Goal: Transaction & Acquisition: Purchase product/service

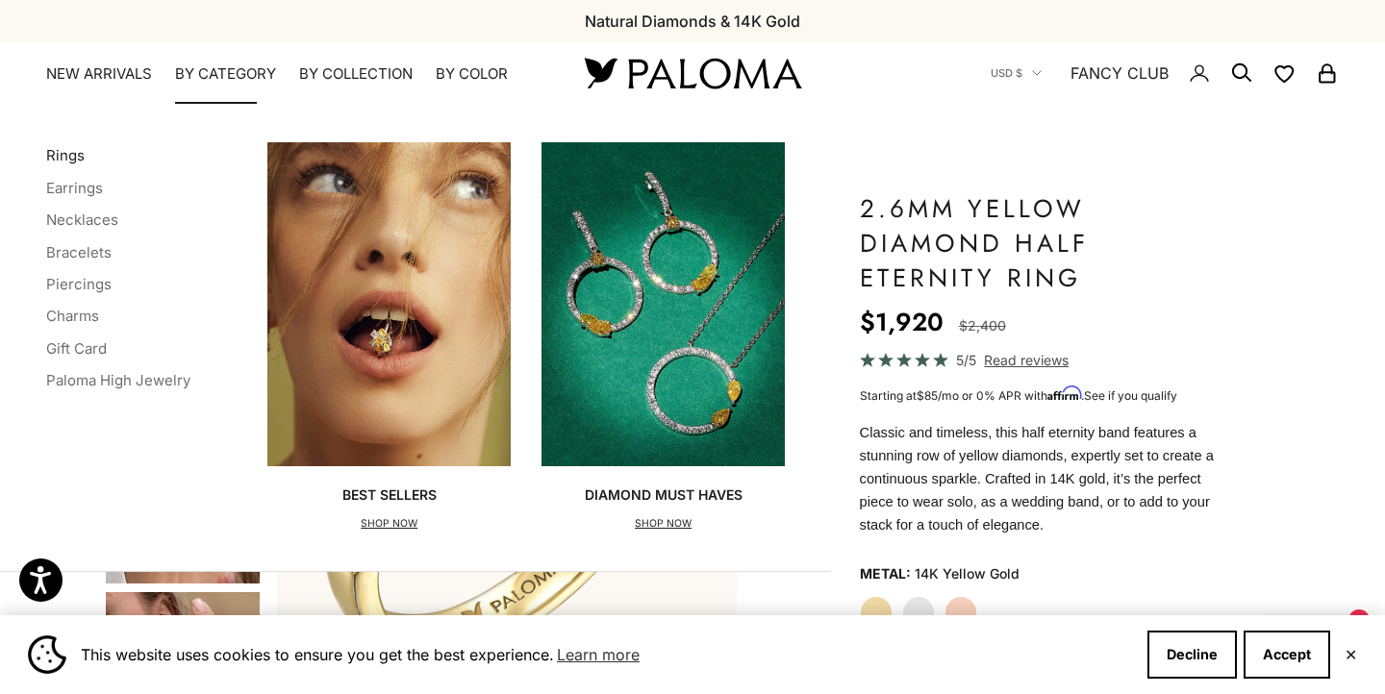
click at [69, 150] on link "Rings" at bounding box center [65, 155] width 38 height 18
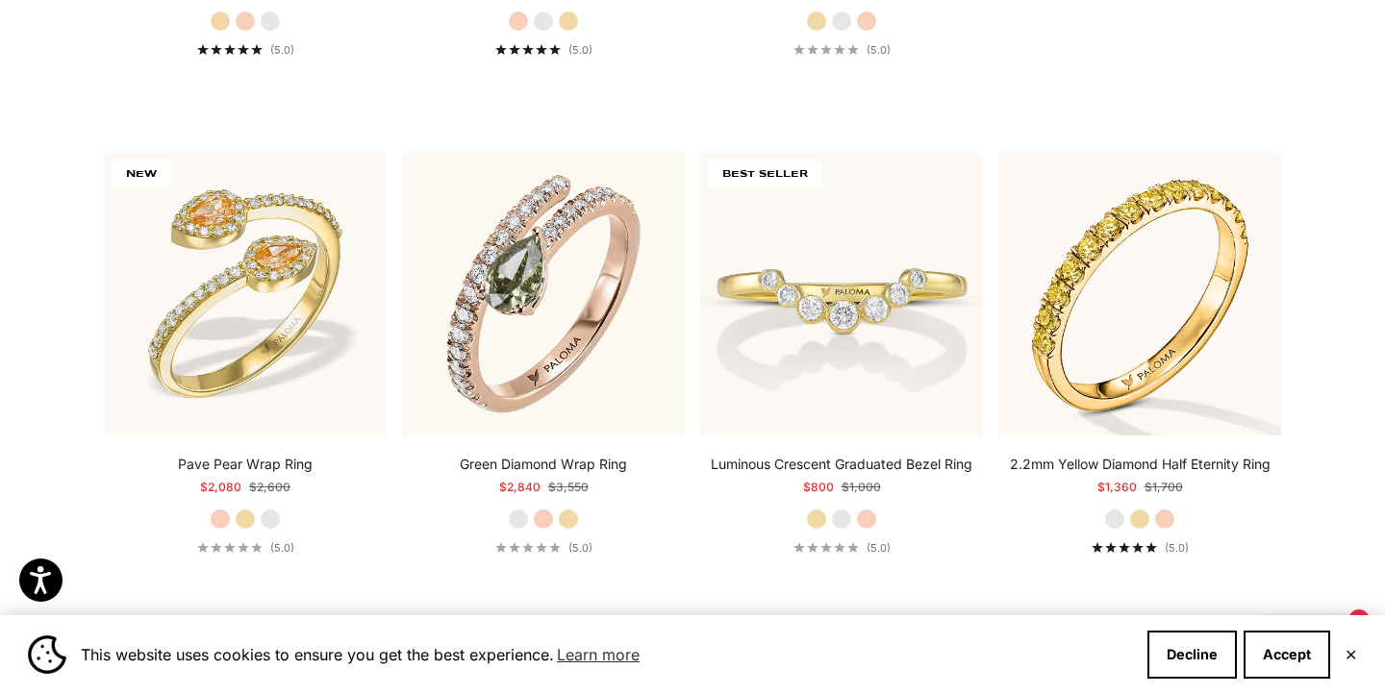
scroll to position [930, 0]
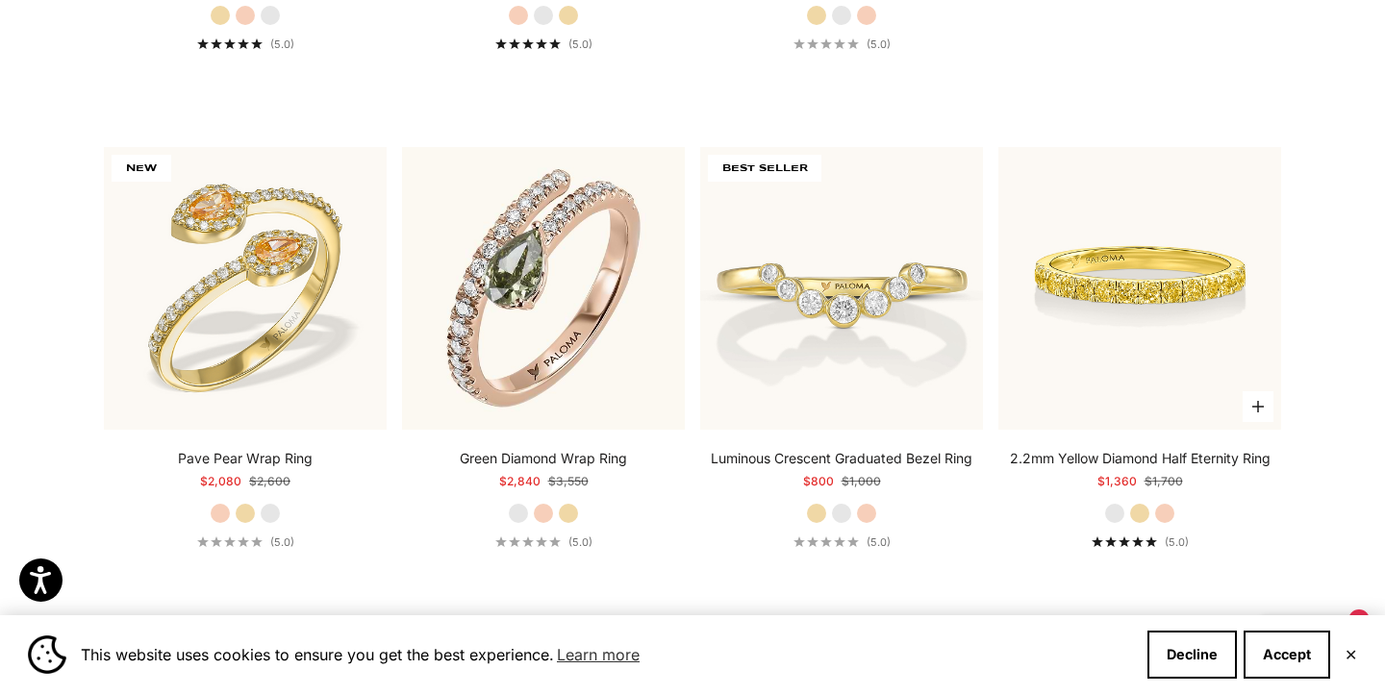
click at [1146, 334] on img at bounding box center [1139, 288] width 283 height 283
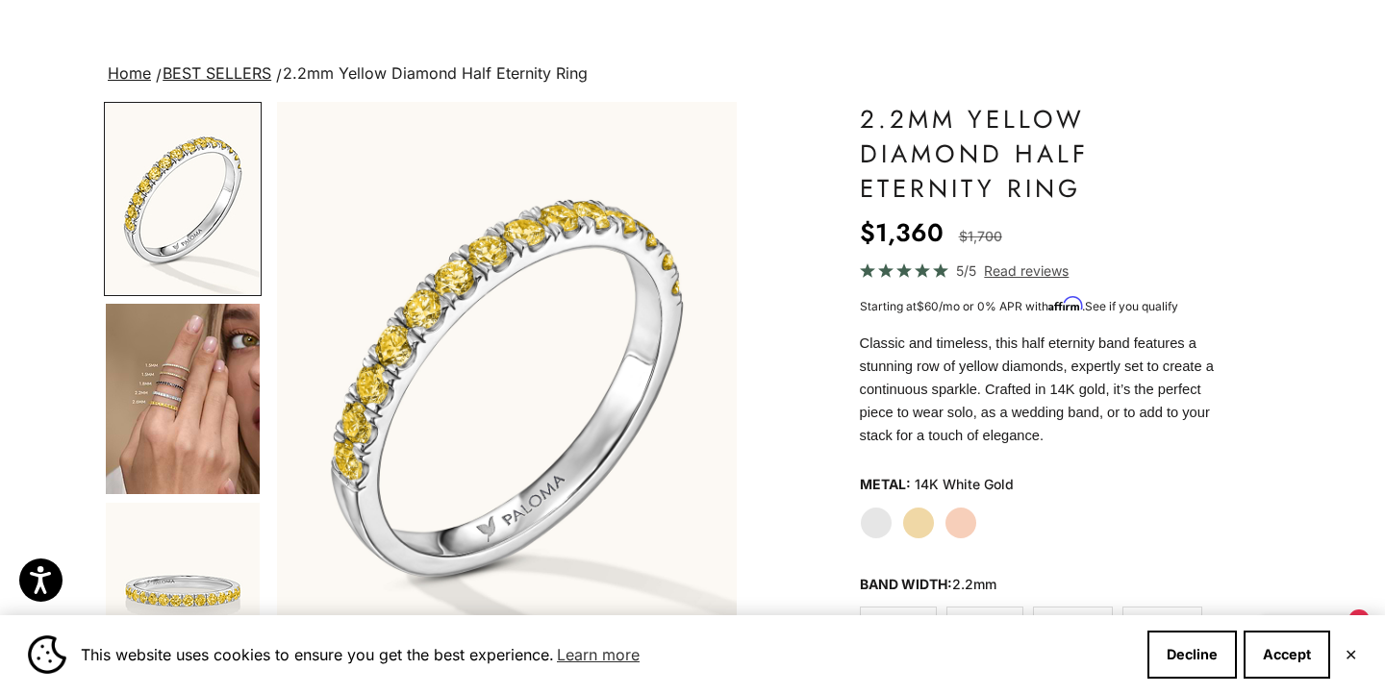
scroll to position [124, 0]
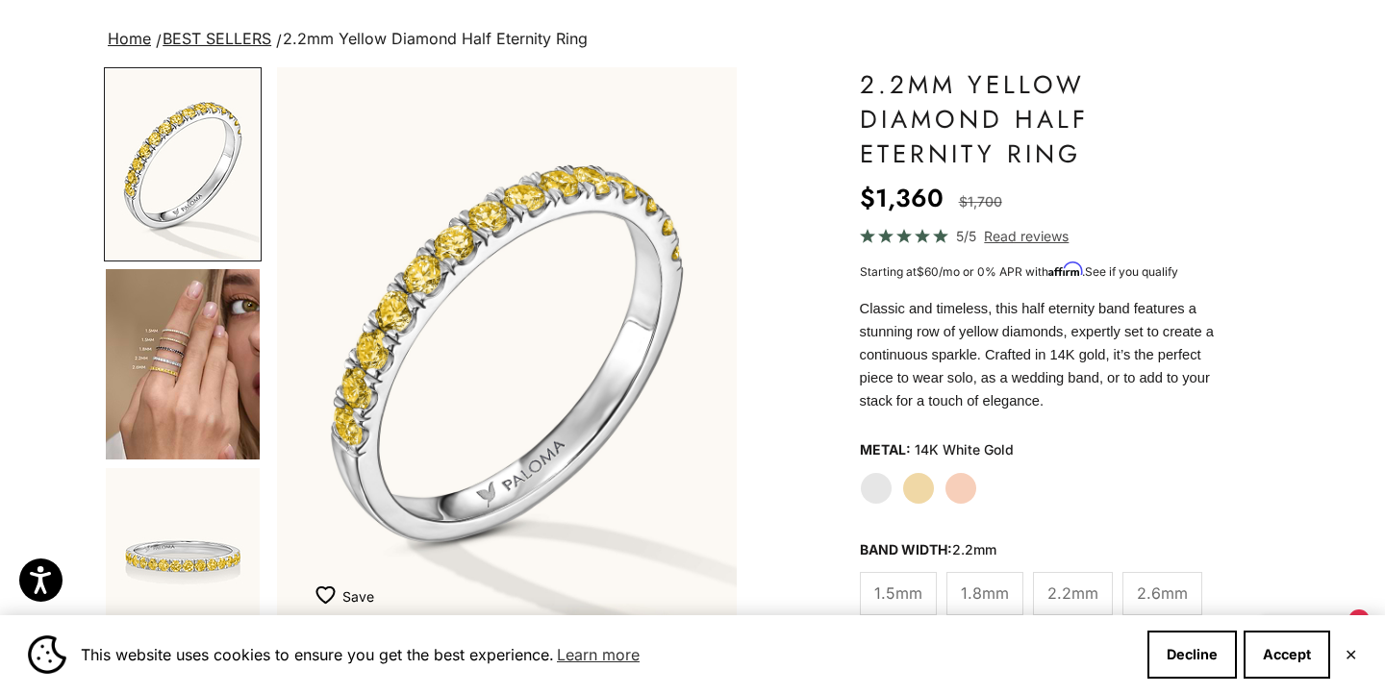
click at [928, 485] on label "Yellow Gold" at bounding box center [918, 488] width 33 height 33
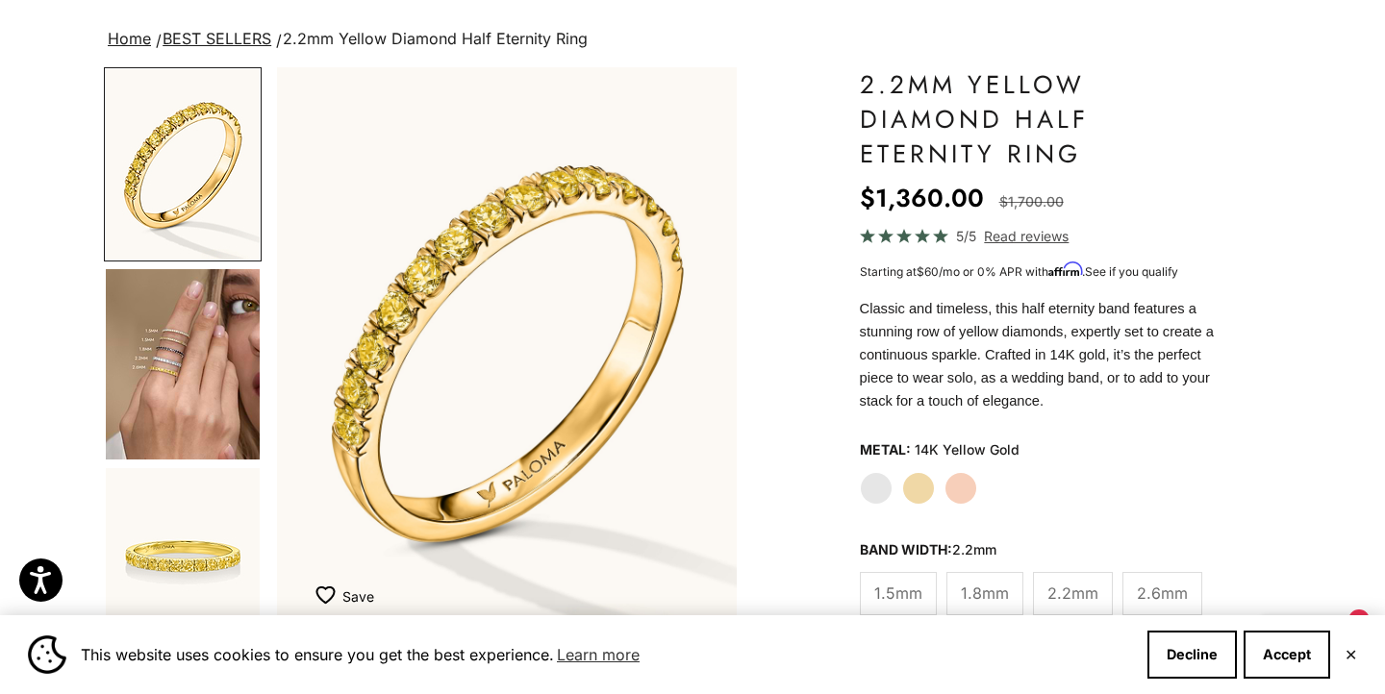
click at [960, 487] on label "Rose Gold" at bounding box center [960, 488] width 33 height 33
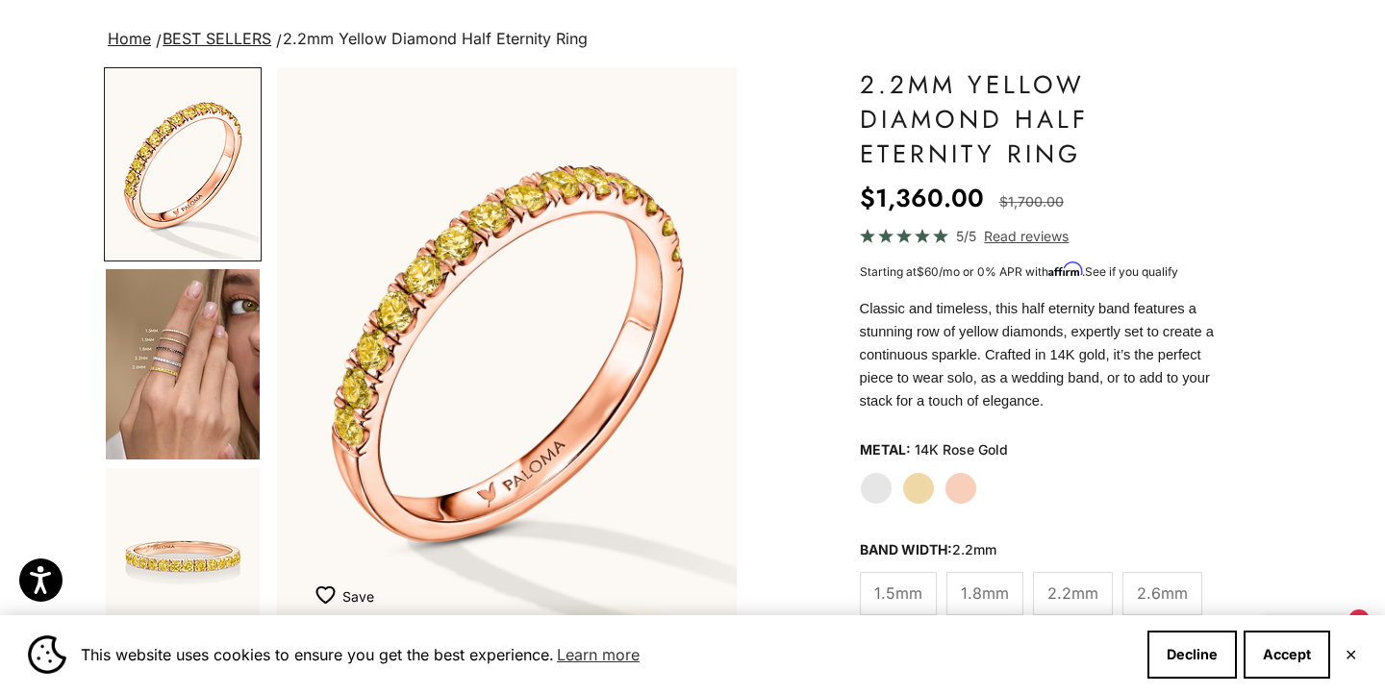
click at [875, 487] on label "White Gold" at bounding box center [876, 488] width 33 height 33
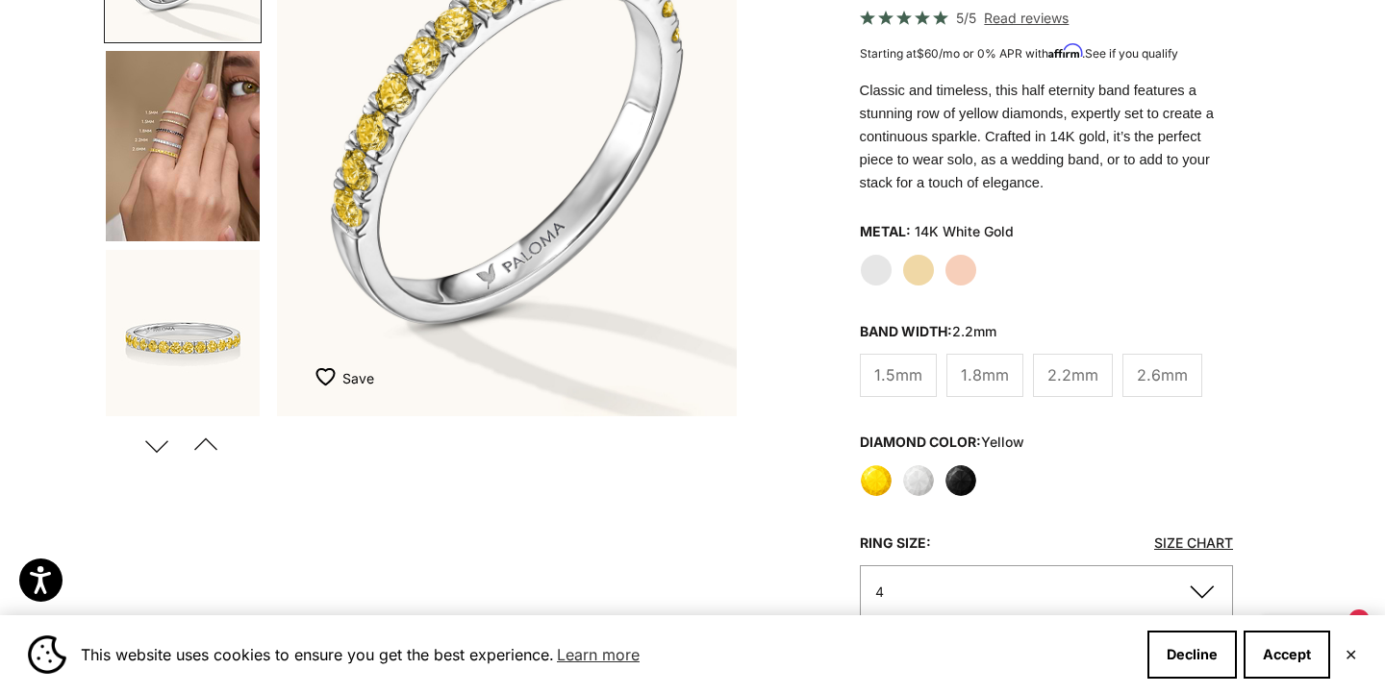
scroll to position [387, 0]
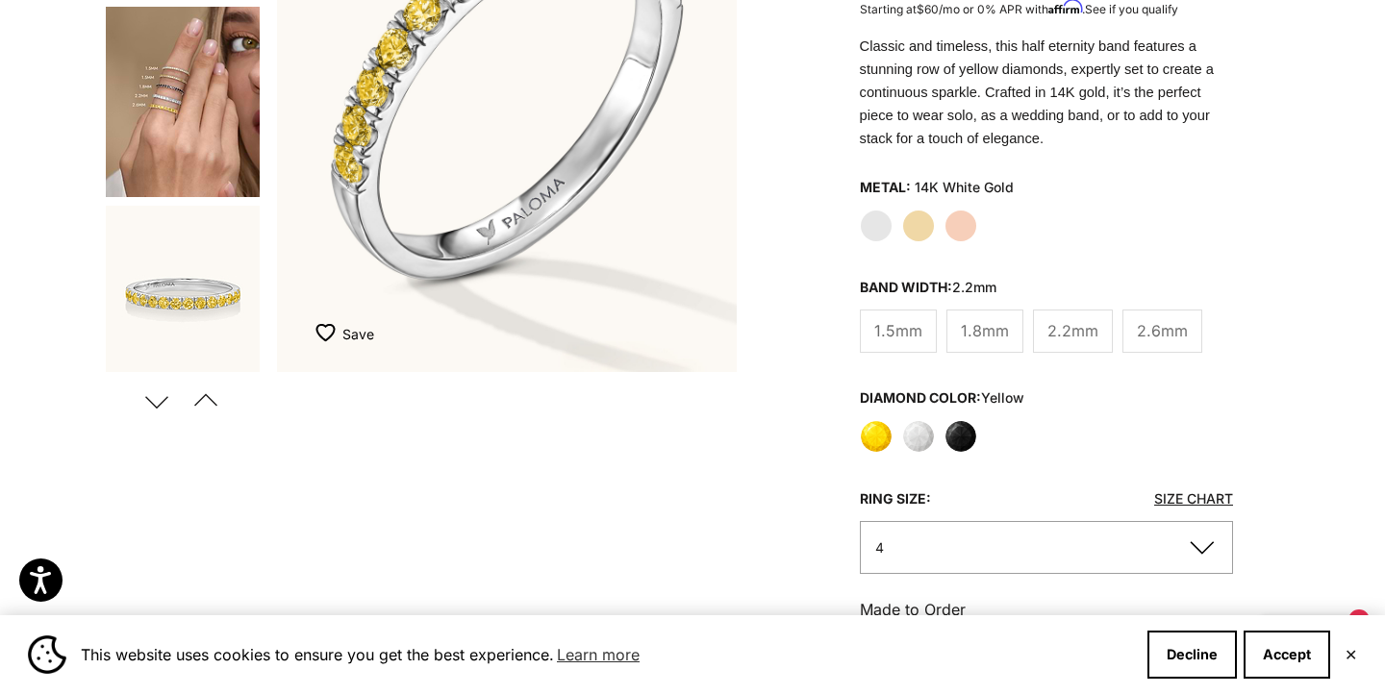
click at [885, 437] on label "Yellow" at bounding box center [876, 436] width 33 height 33
click at [909, 436] on label "White" at bounding box center [918, 436] width 33 height 33
click at [914, 436] on label "White" at bounding box center [918, 436] width 33 height 33
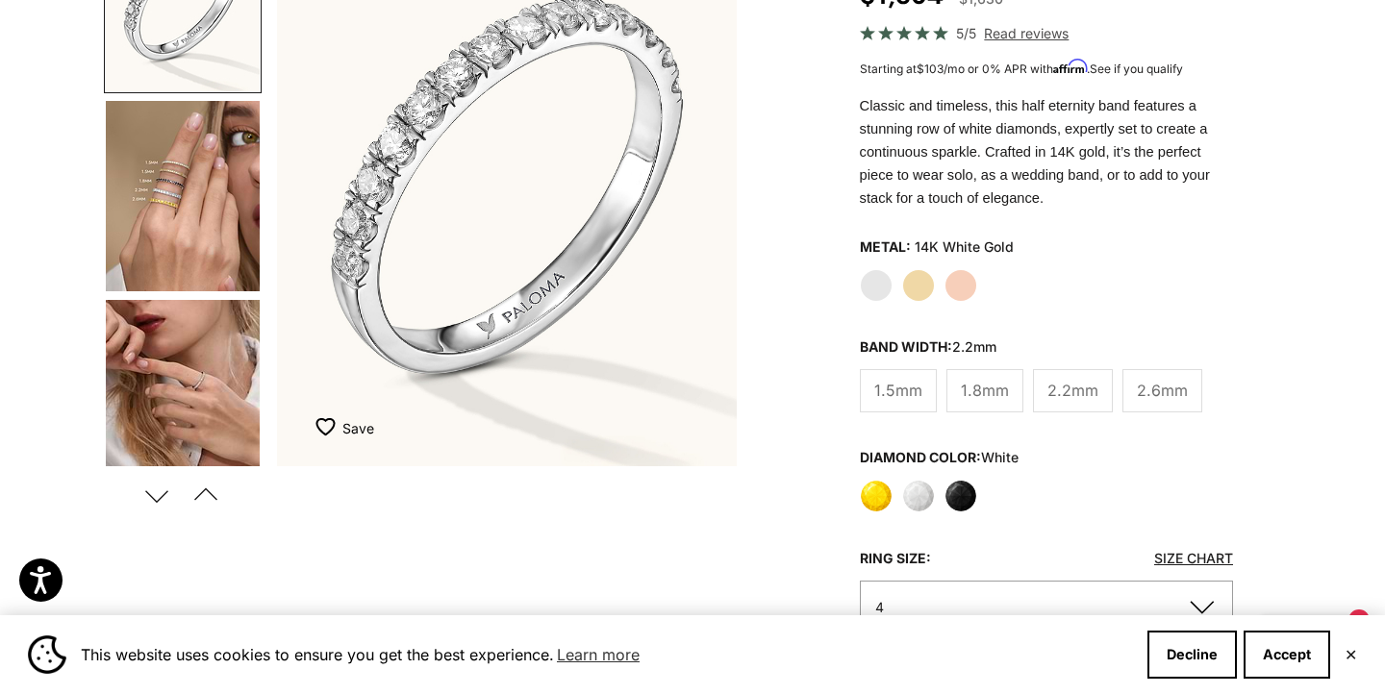
scroll to position [296, 0]
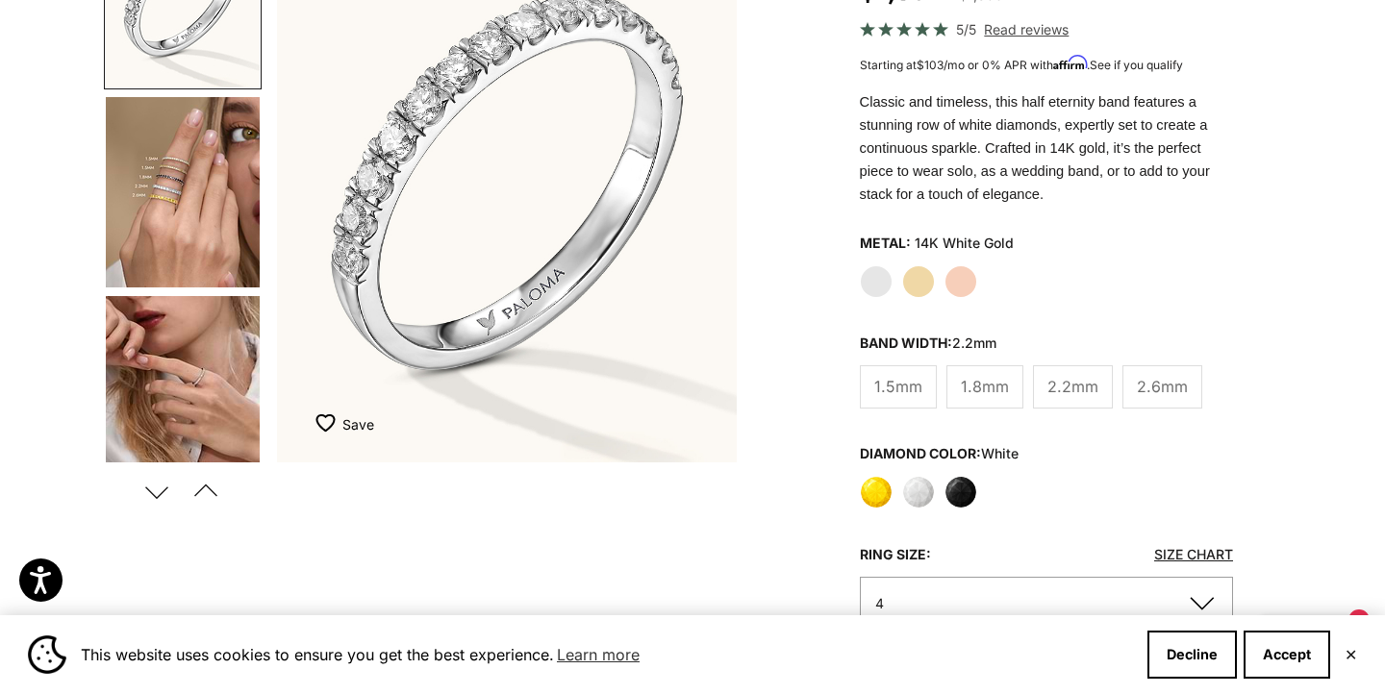
click at [968, 492] on label "Black" at bounding box center [960, 492] width 33 height 33
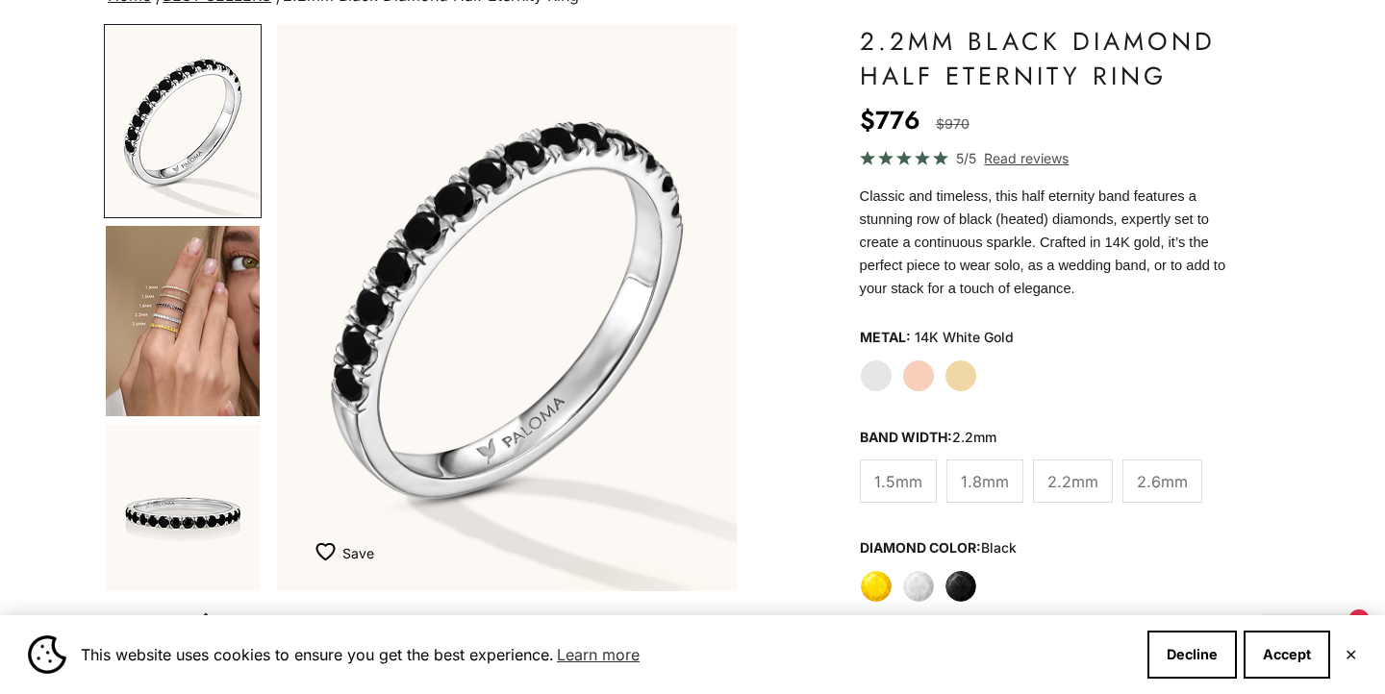
scroll to position [205, 0]
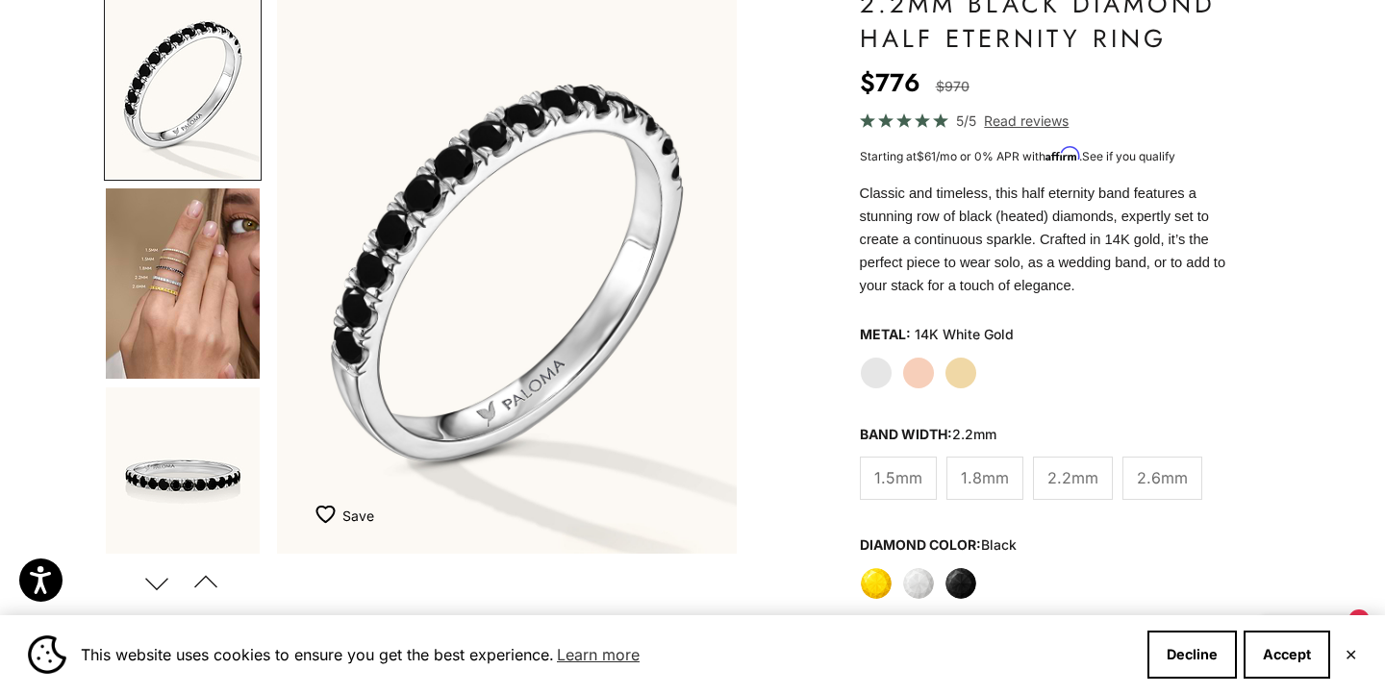
click at [873, 583] on label "Yellow" at bounding box center [876, 583] width 33 height 33
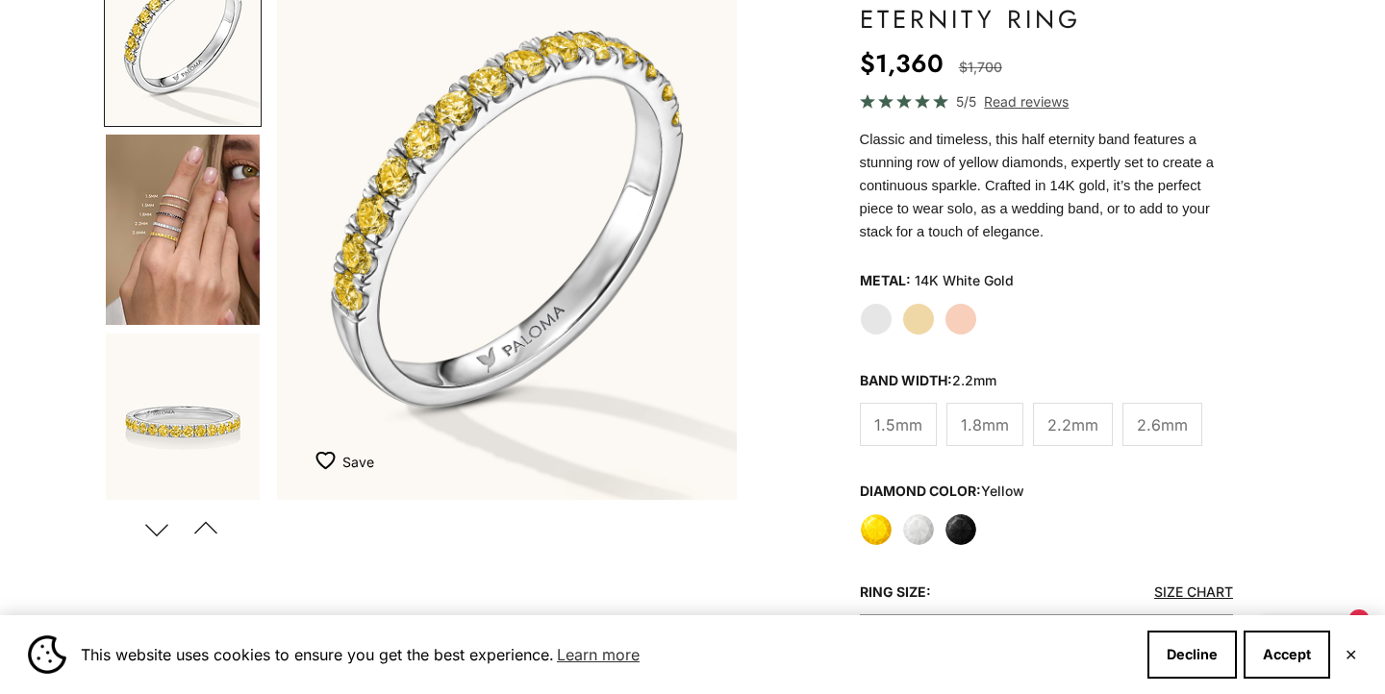
scroll to position [260, 0]
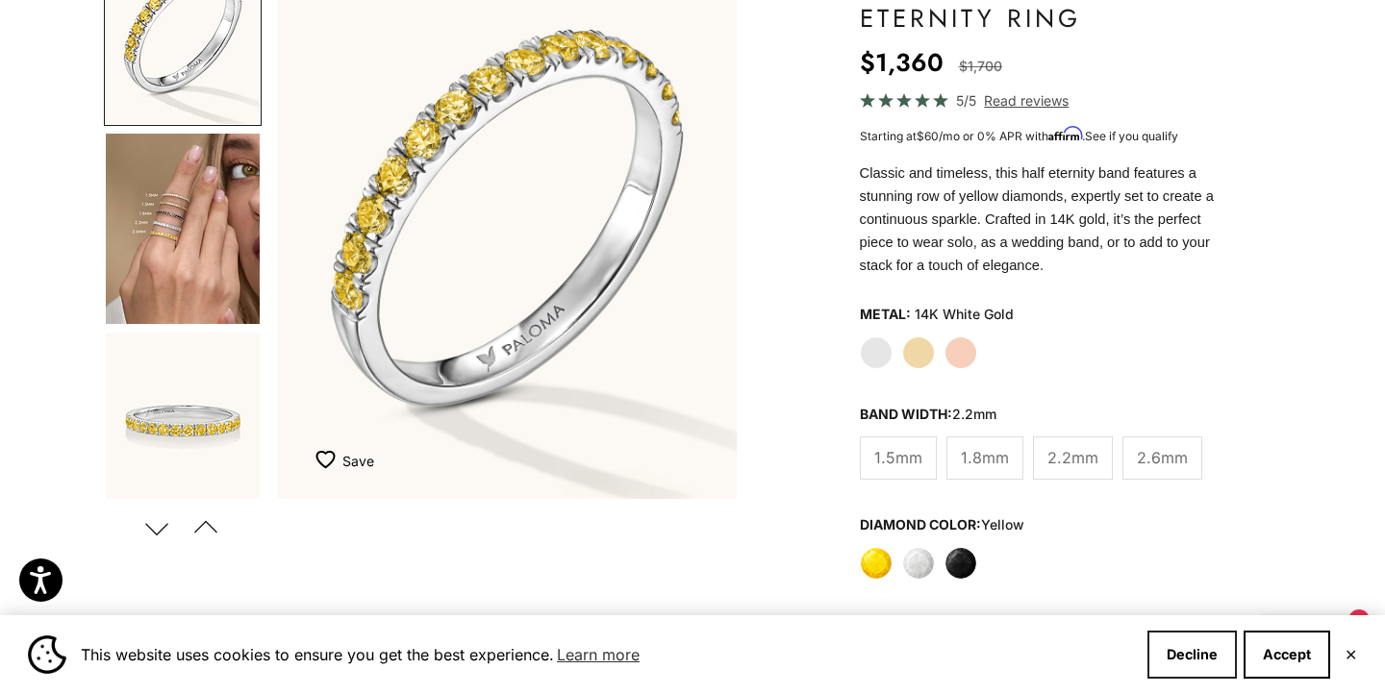
click at [1207, 662] on button "Decline" at bounding box center [1191, 655] width 89 height 48
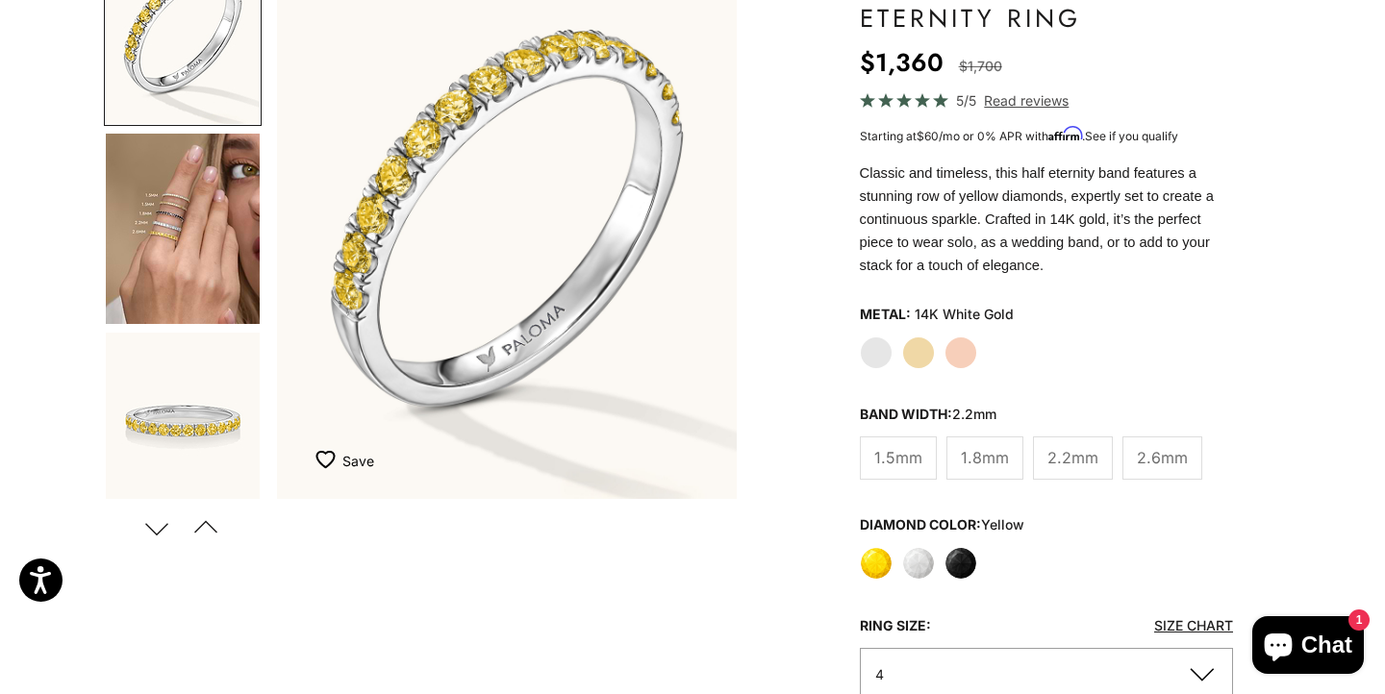
click at [1149, 449] on span "2.6mm" at bounding box center [1162, 457] width 51 height 25
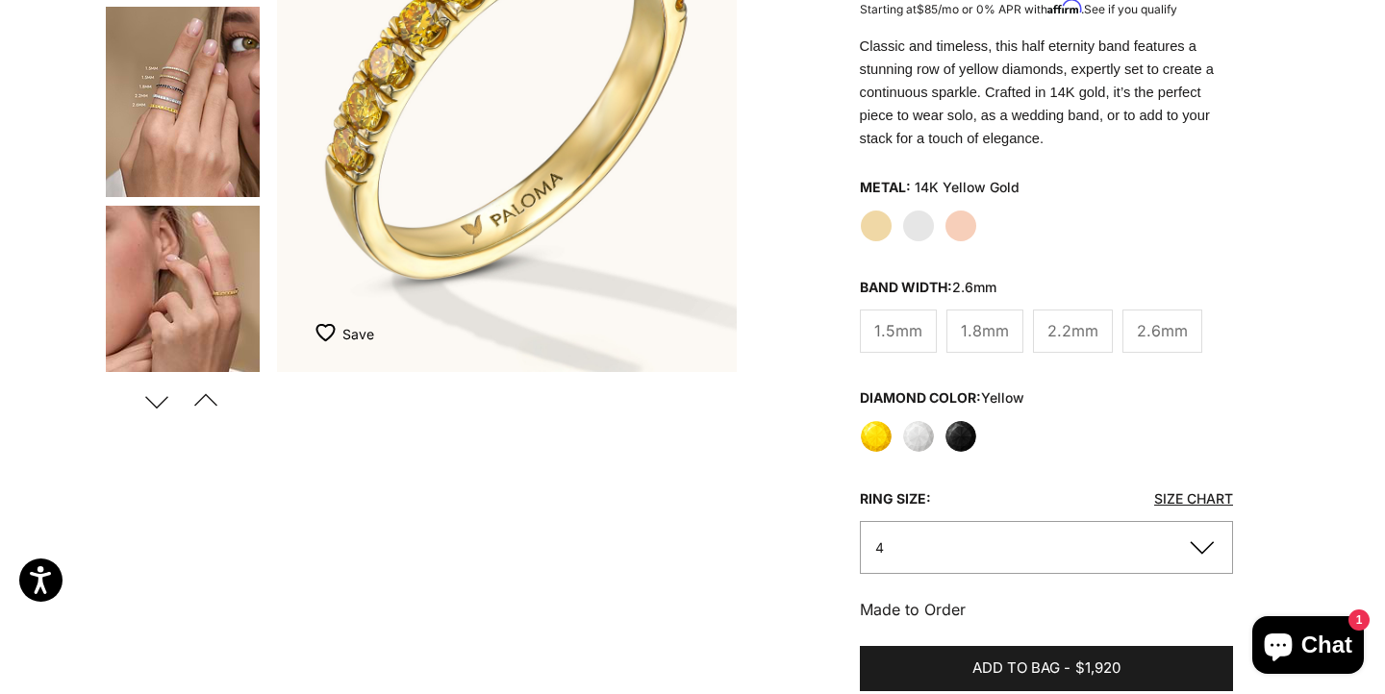
scroll to position [392, 0]
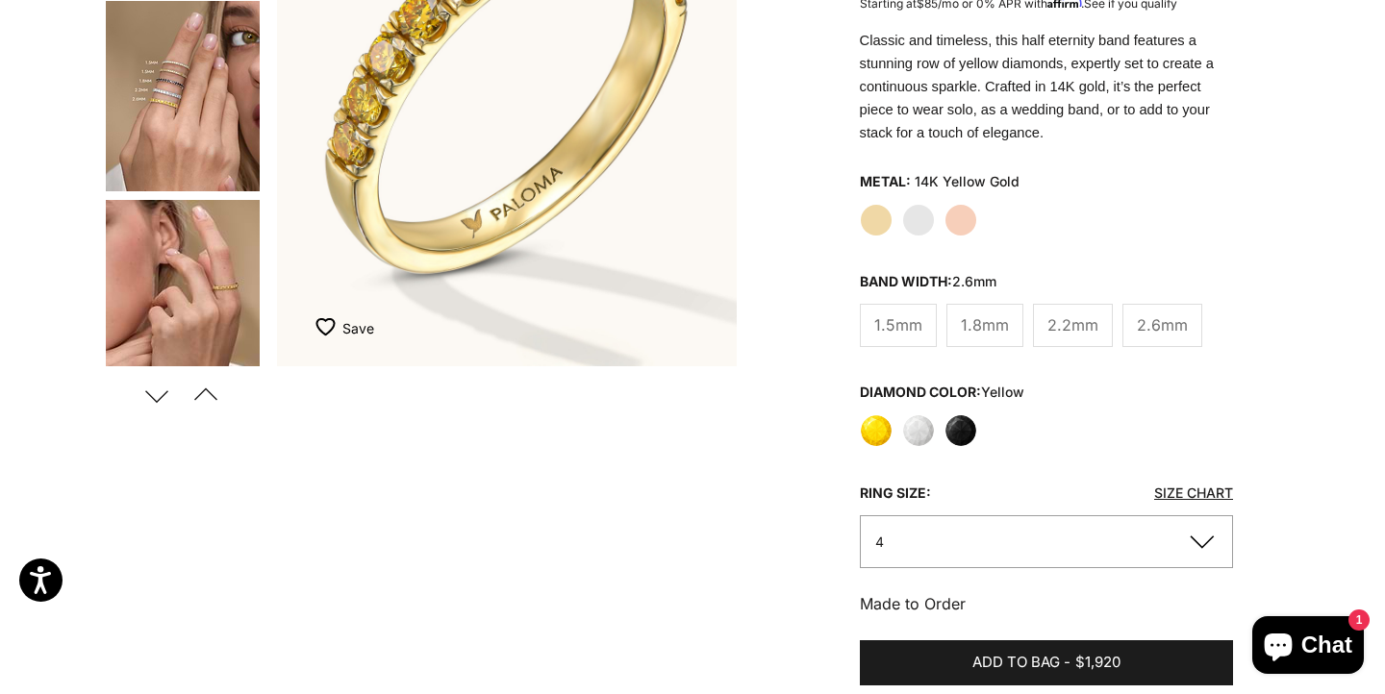
click at [924, 423] on label "White" at bounding box center [918, 431] width 33 height 33
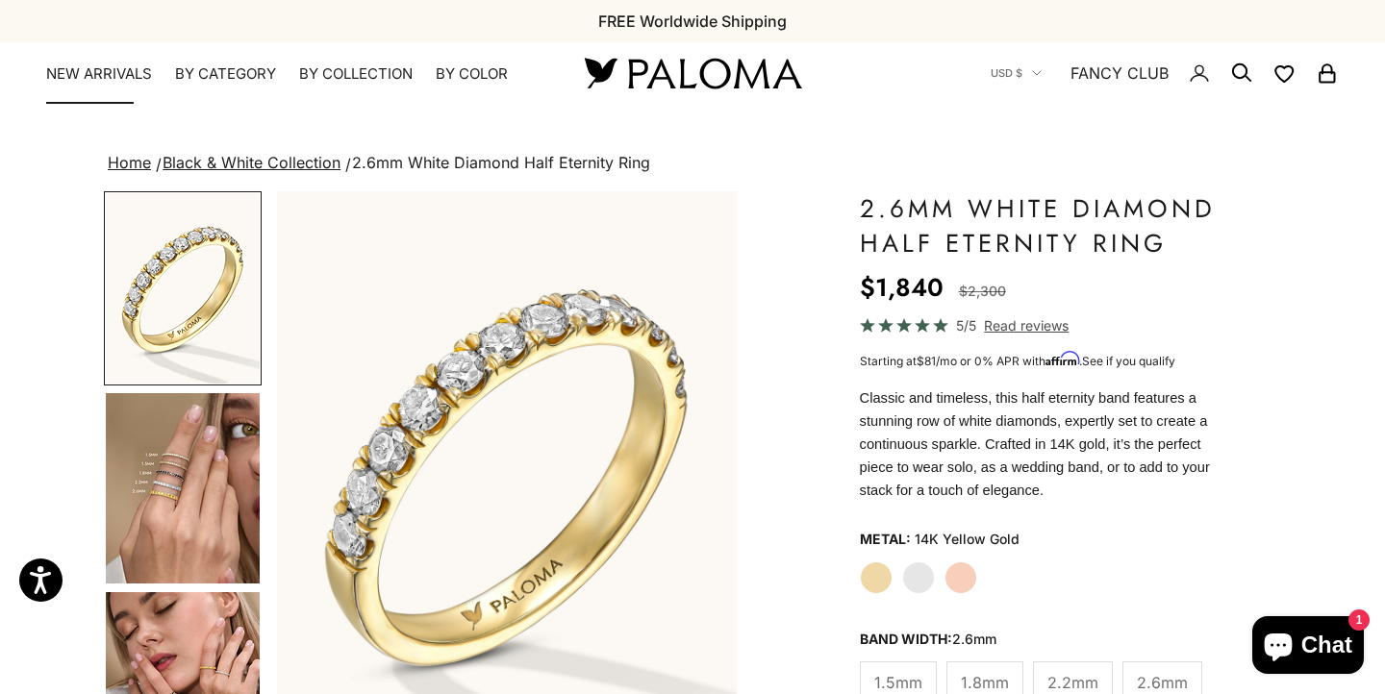
click at [80, 74] on link "NEW ARRIVALS" at bounding box center [99, 73] width 106 height 19
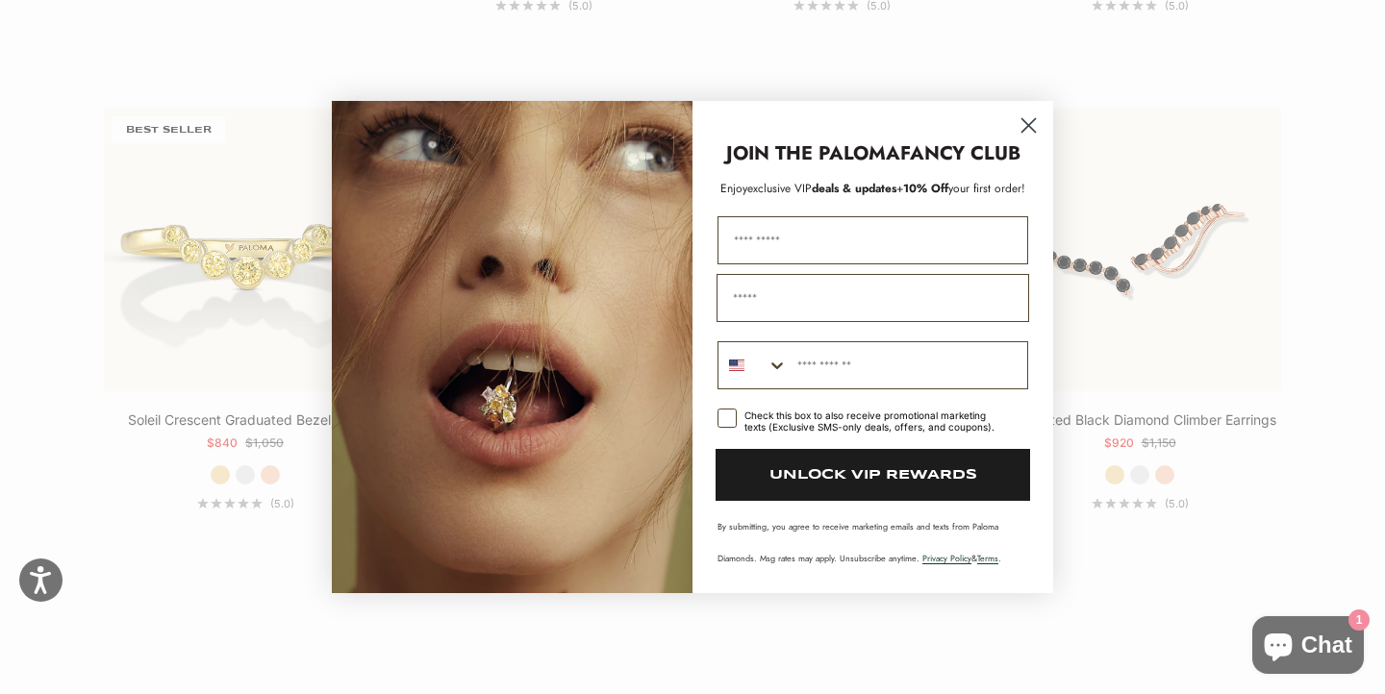
scroll to position [1967, 0]
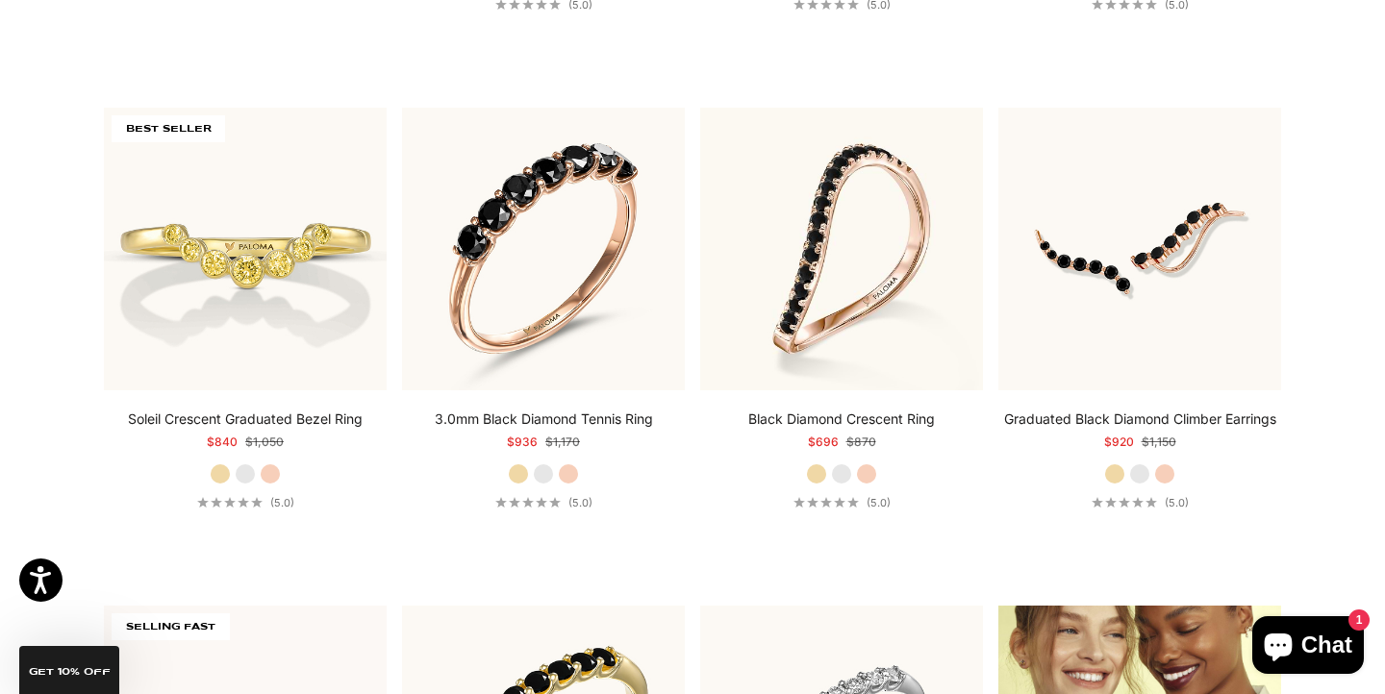
click at [208, 265] on div "Close dialog JOIN THE PALOMA FANCY CLUB Enjoy exclusive VIP deals & updates + 1…" at bounding box center [692, 347] width 1385 height 694
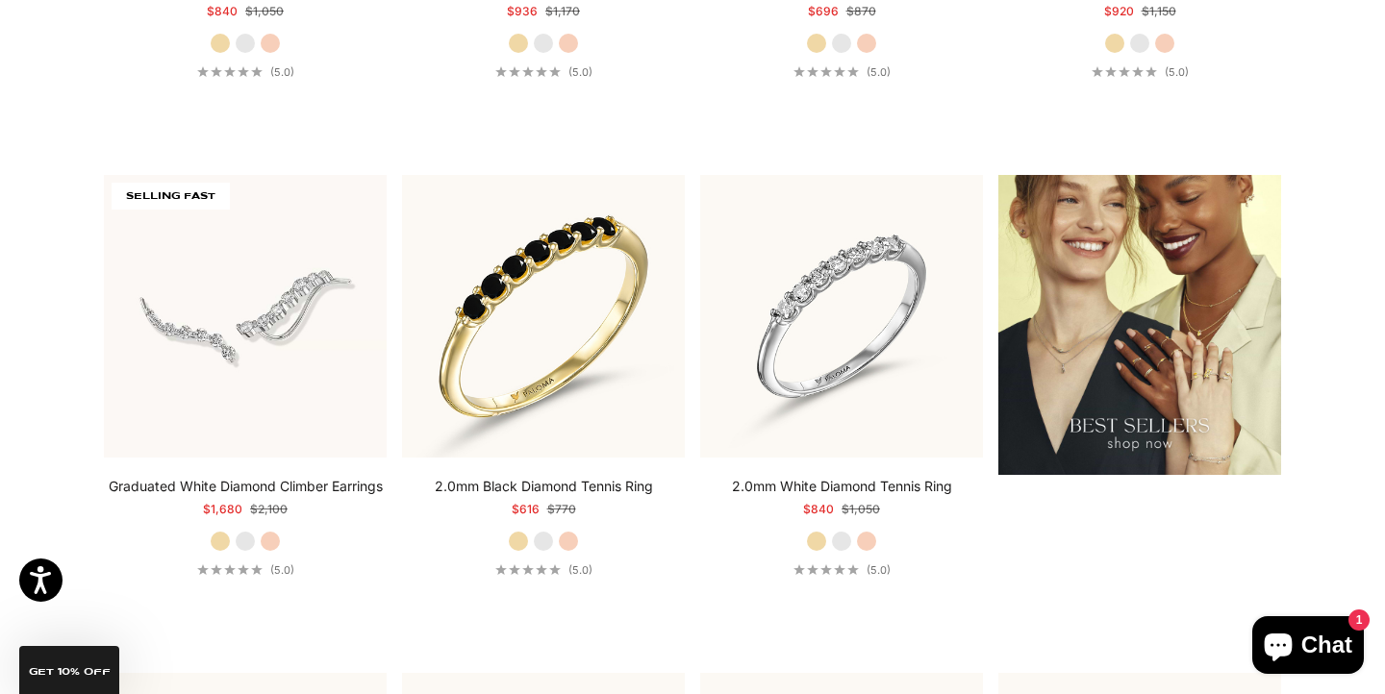
scroll to position [2016, 0]
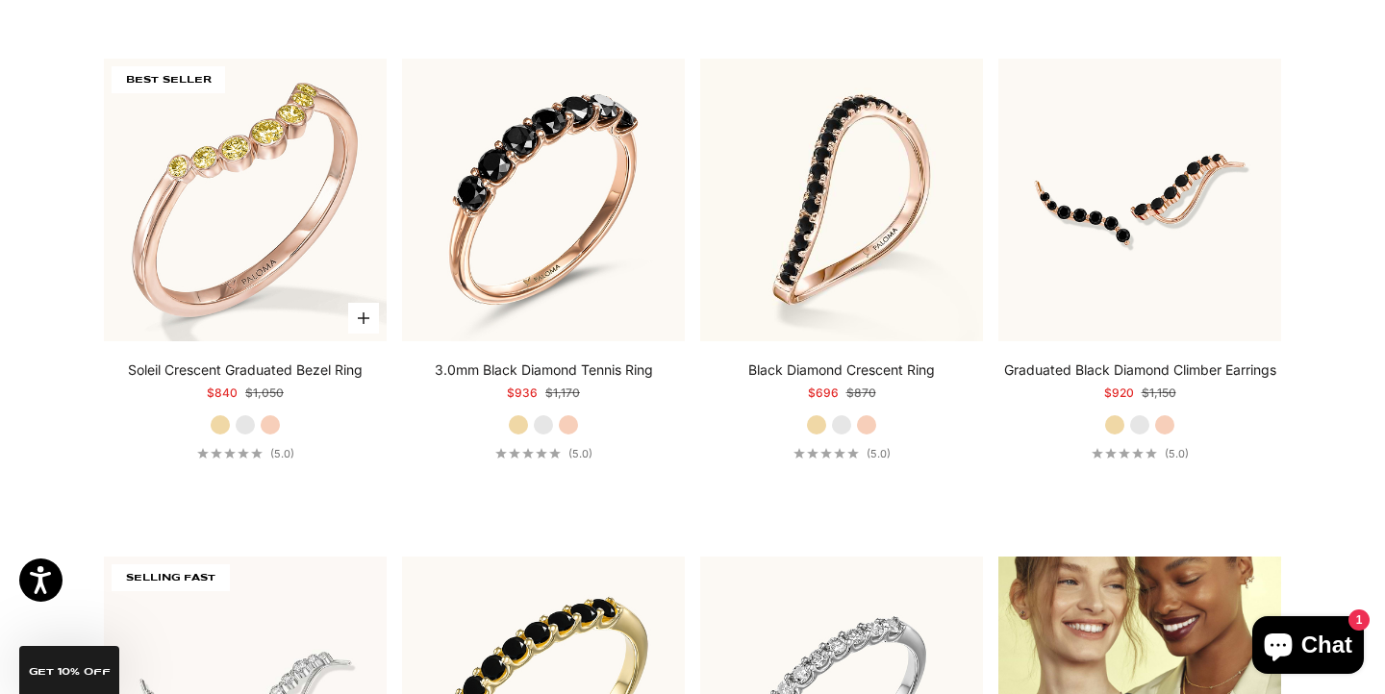
click at [261, 247] on img at bounding box center [245, 200] width 283 height 283
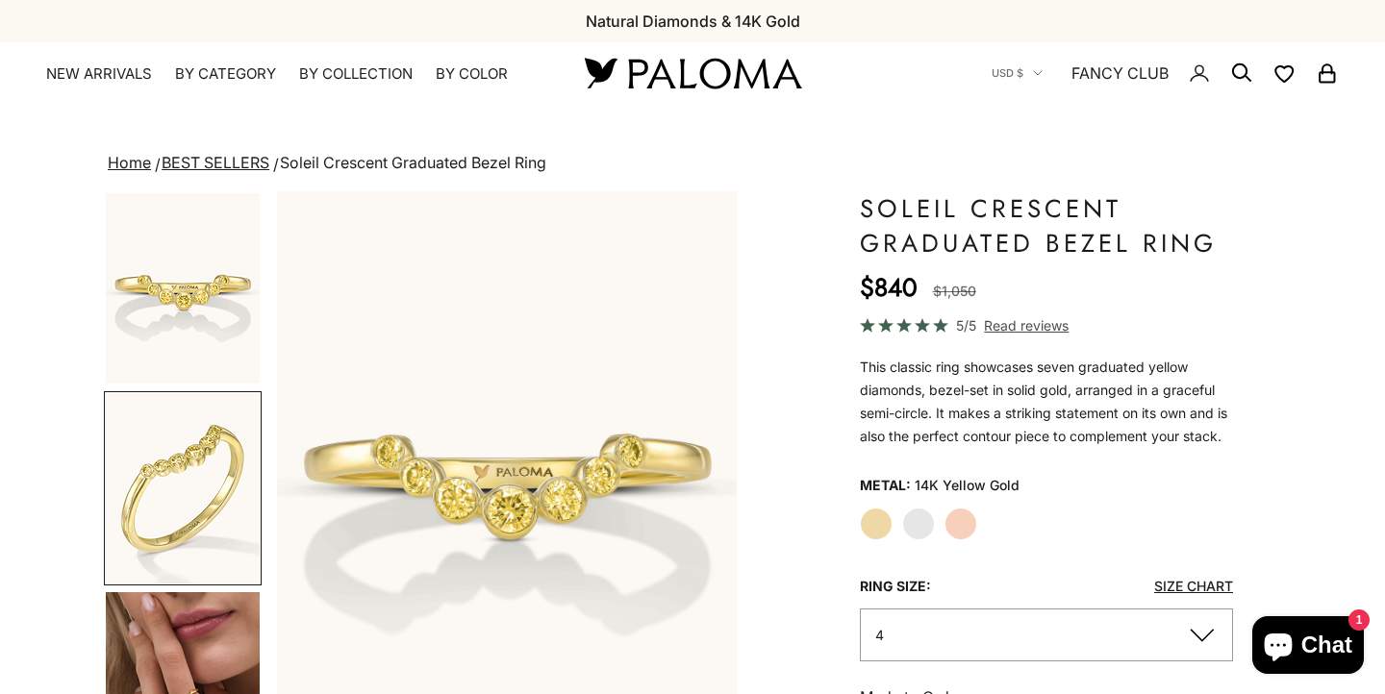
scroll to position [0, 482]
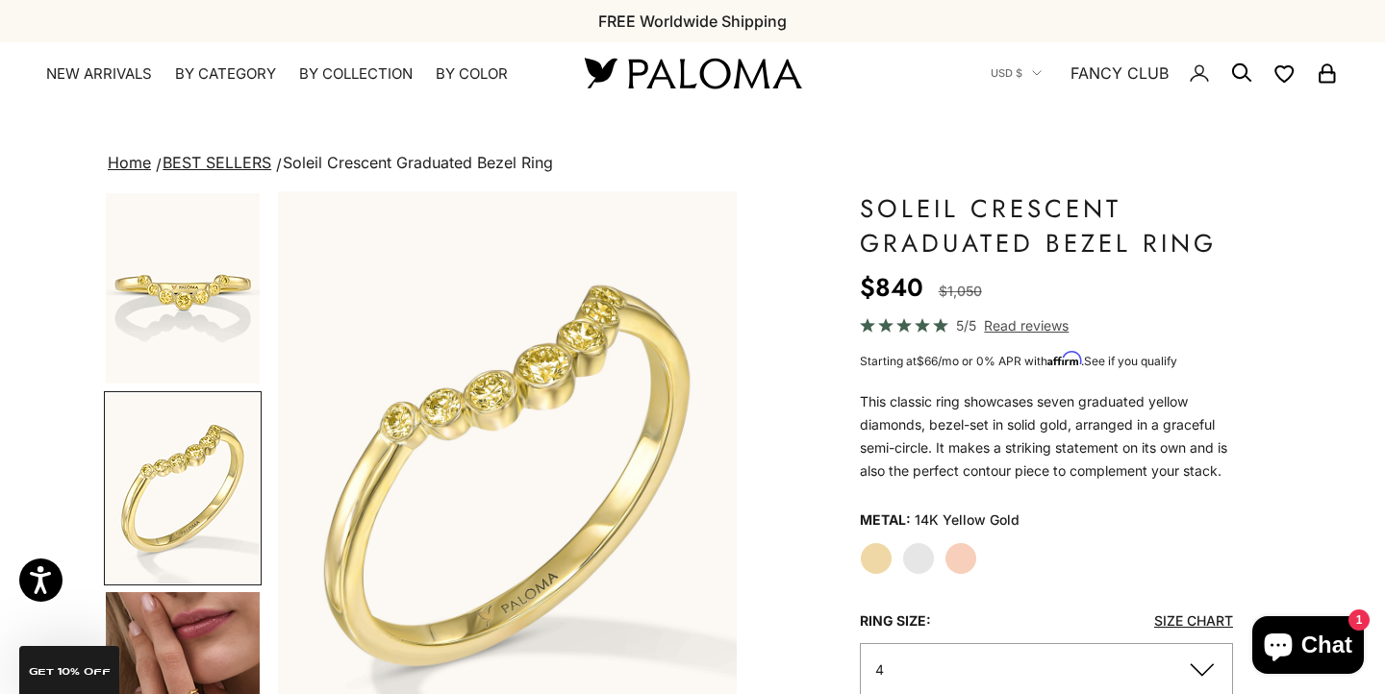
click at [144, 632] on img "Go to item 4" at bounding box center [183, 687] width 154 height 190
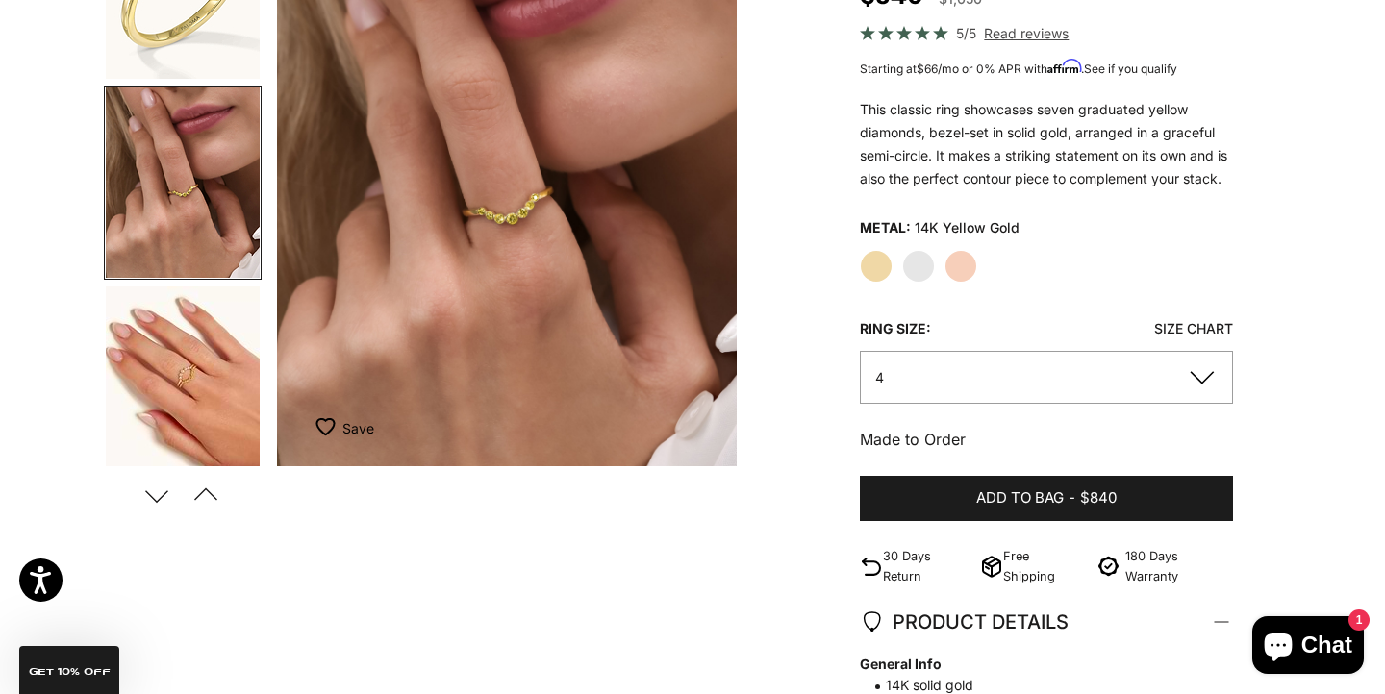
scroll to position [294, 0]
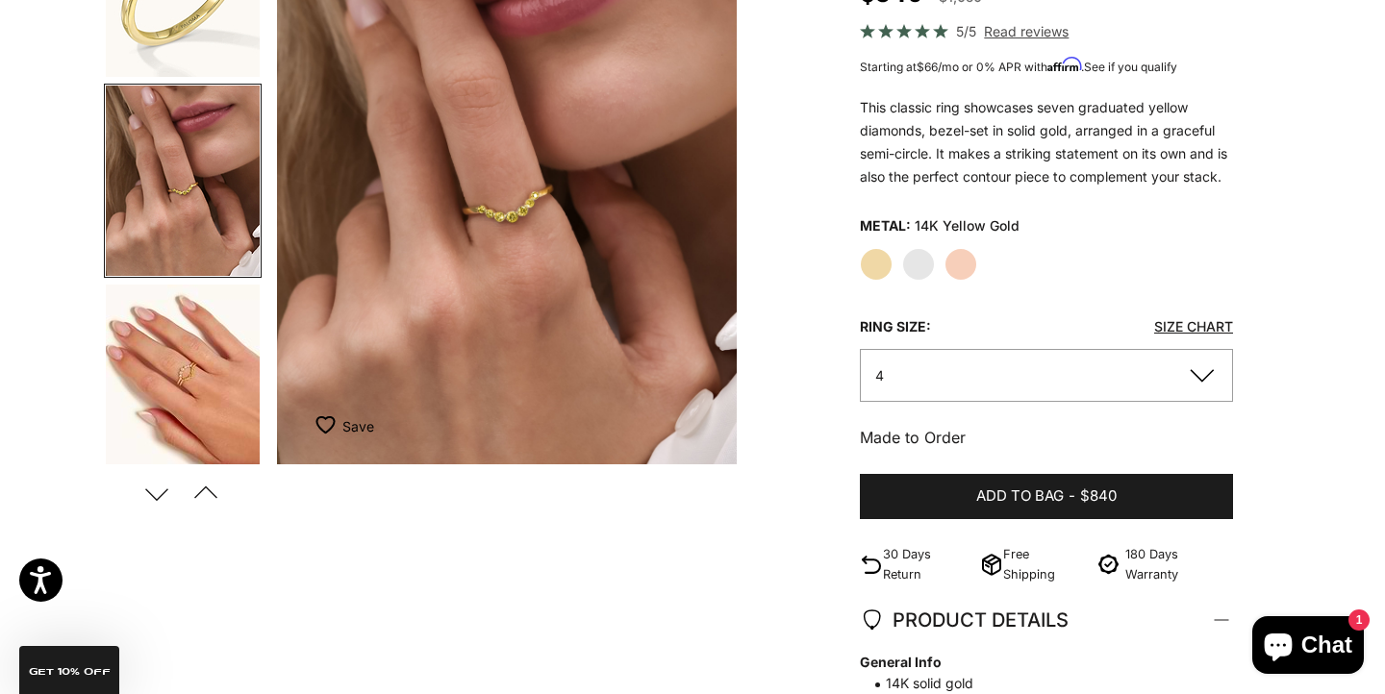
click at [1199, 365] on button "4" at bounding box center [1046, 375] width 373 height 53
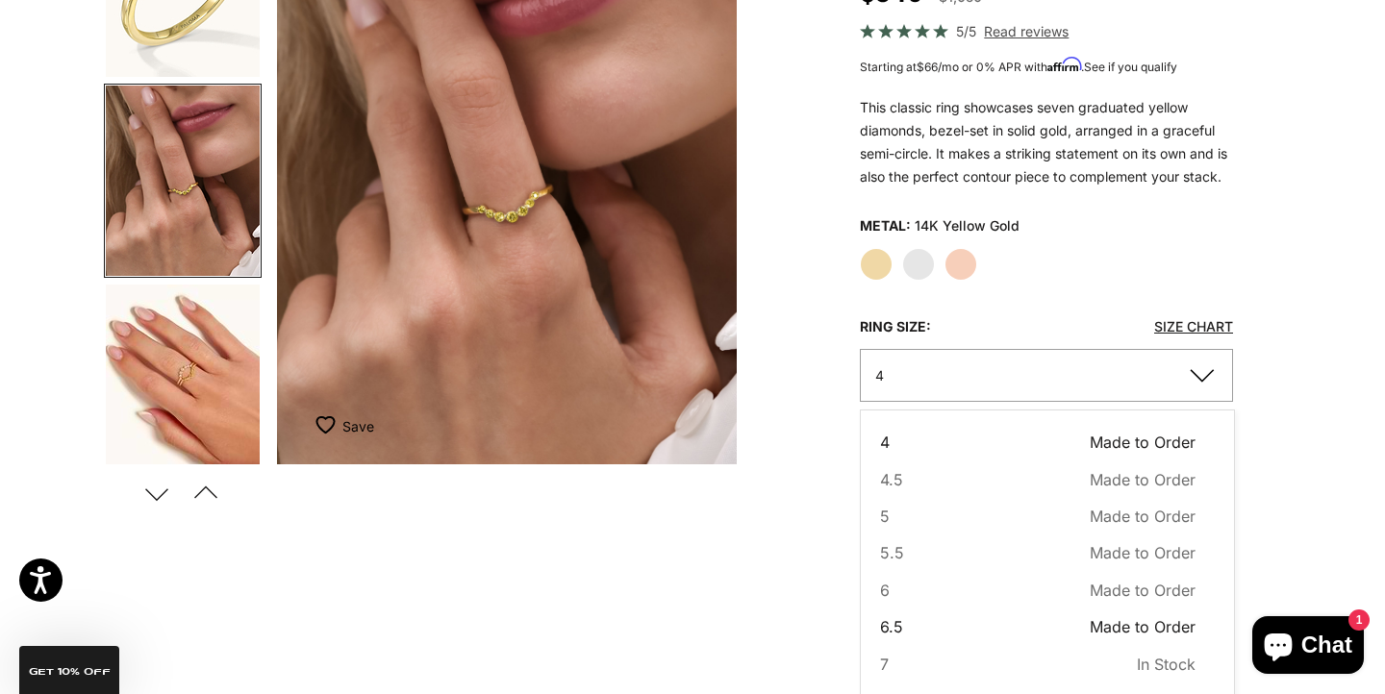
scroll to position [196, 0]
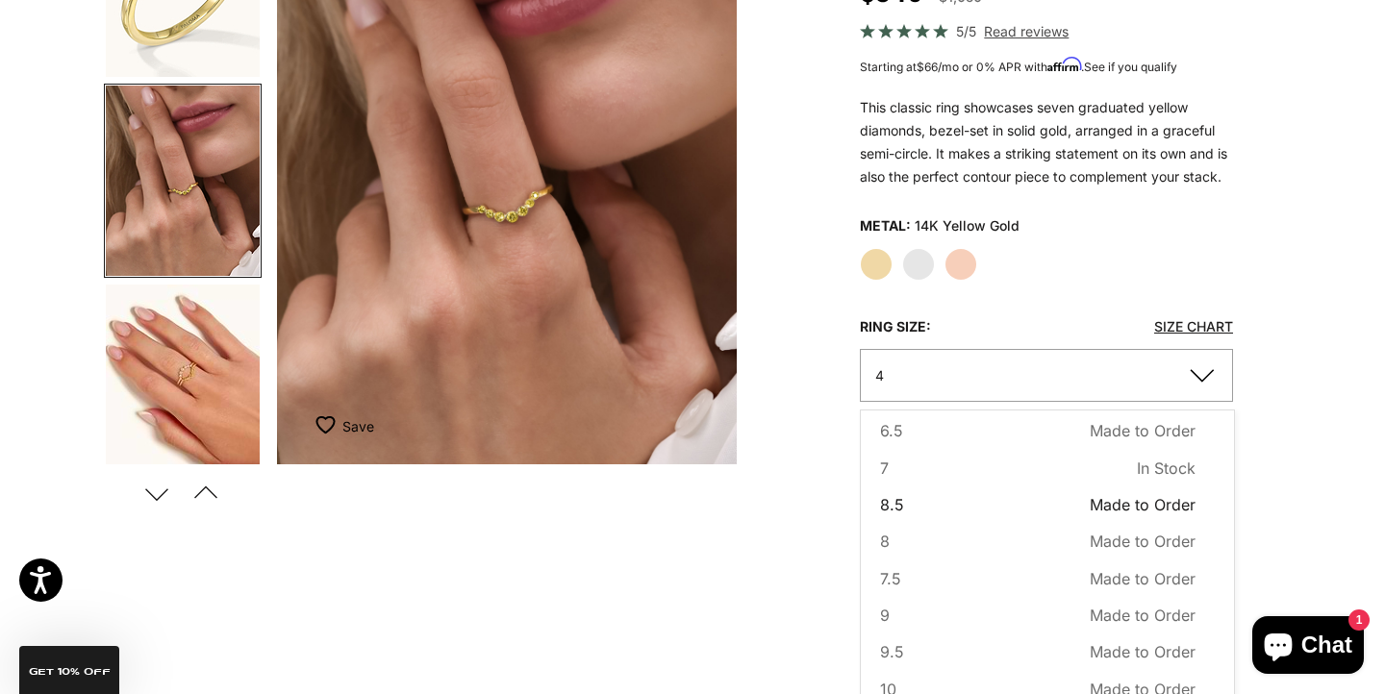
click at [894, 502] on span "8.5" at bounding box center [892, 504] width 24 height 25
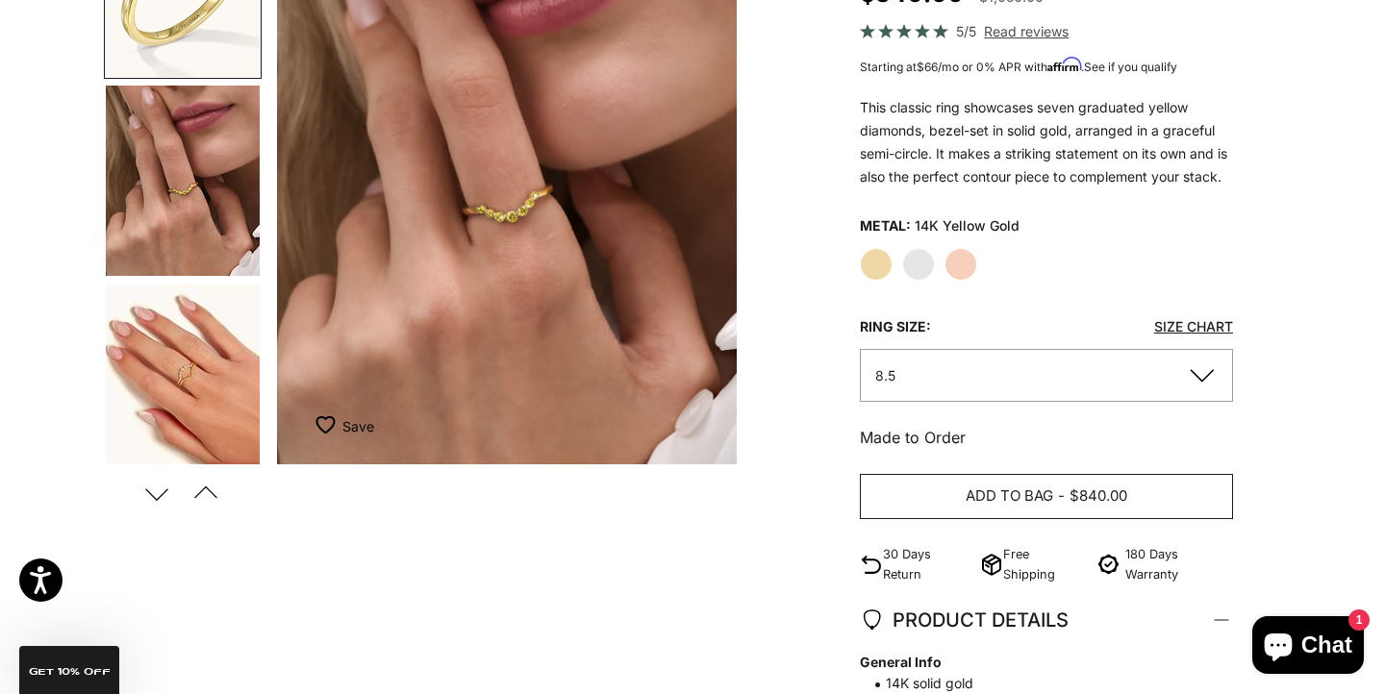
click at [1006, 488] on span "Add to bag" at bounding box center [1010, 497] width 88 height 24
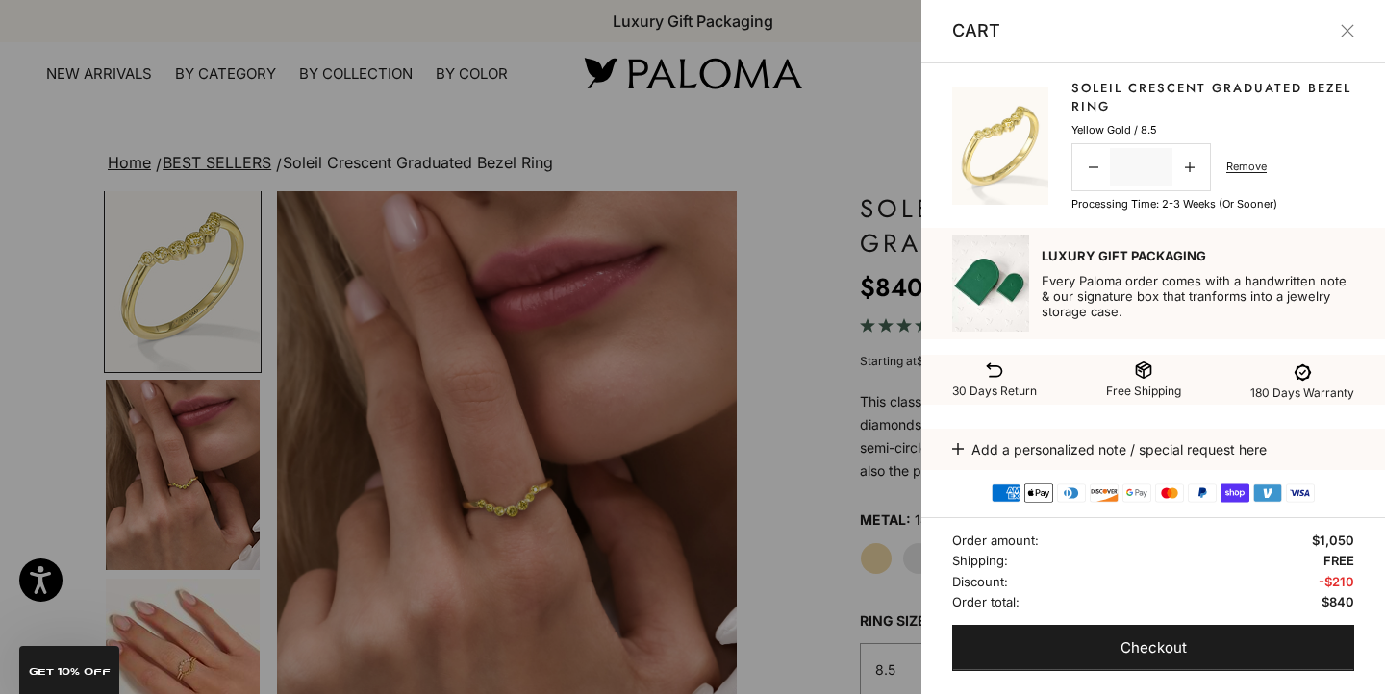
click at [1354, 34] on button "Close" at bounding box center [1347, 30] width 13 height 13
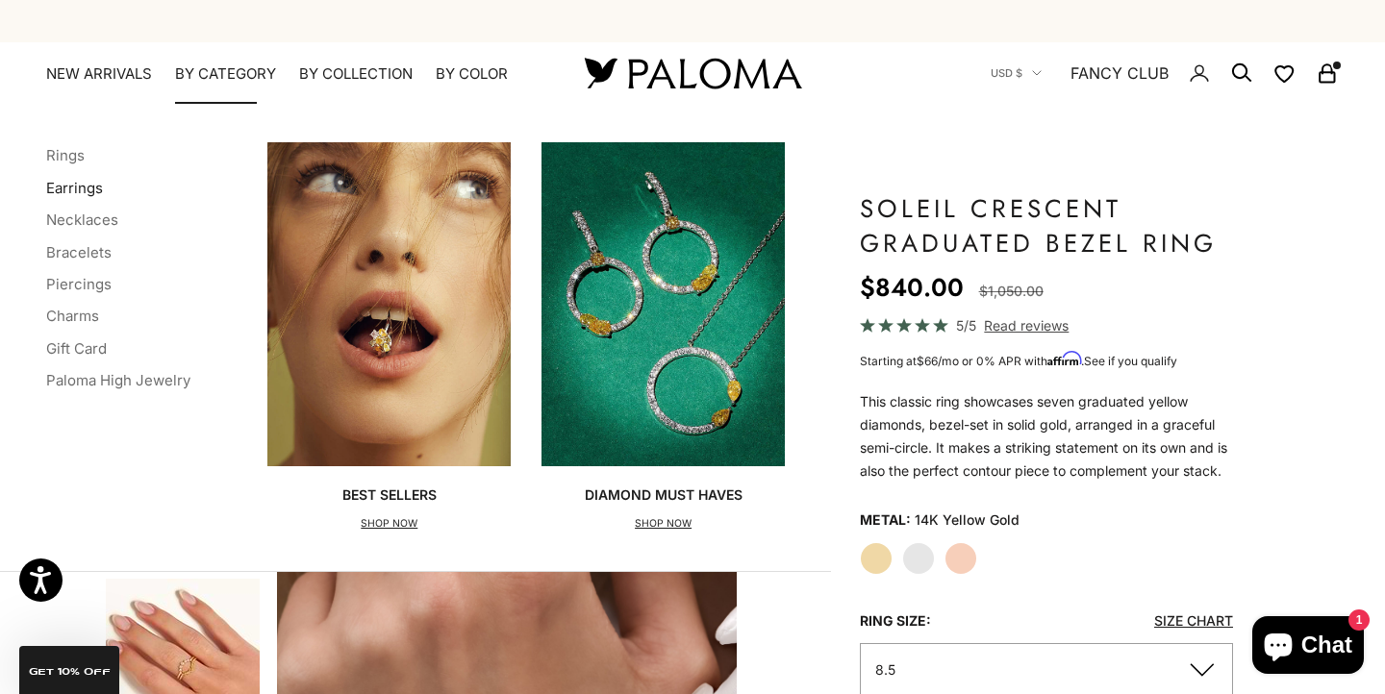
click at [78, 184] on link "Earrings" at bounding box center [74, 188] width 57 height 18
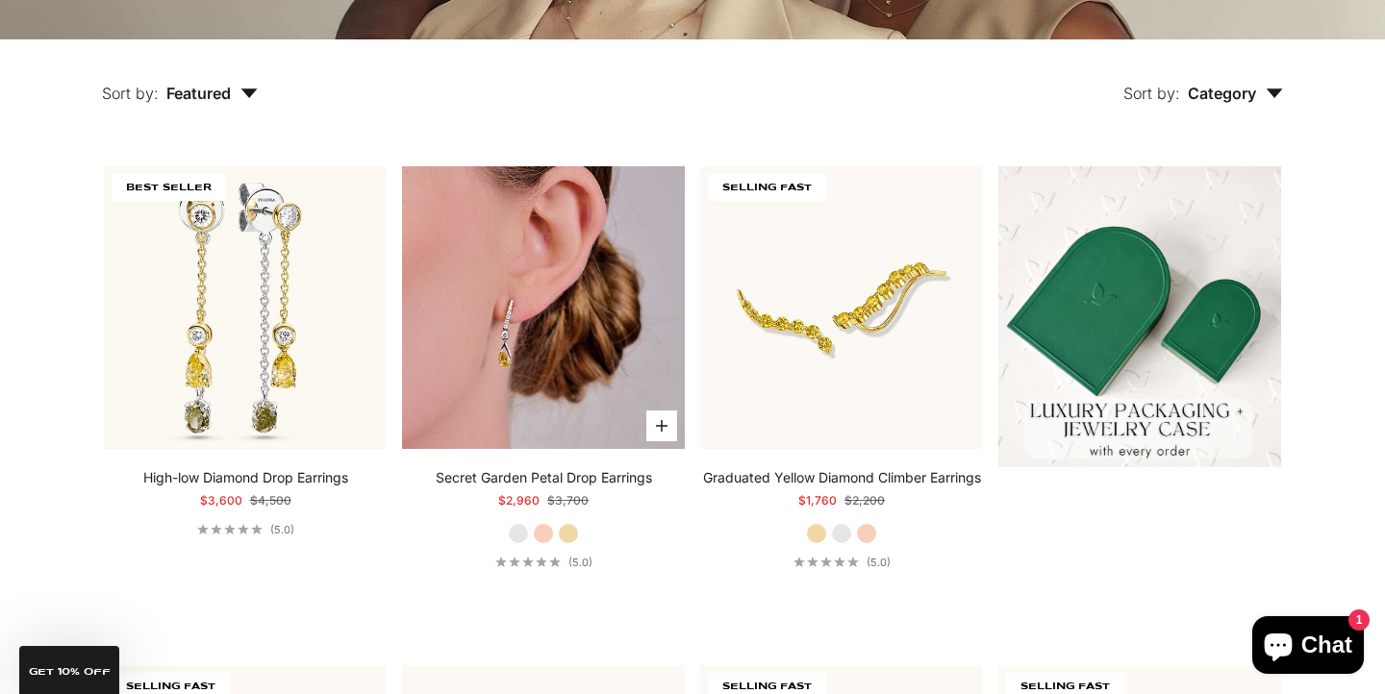
scroll to position [413, 0]
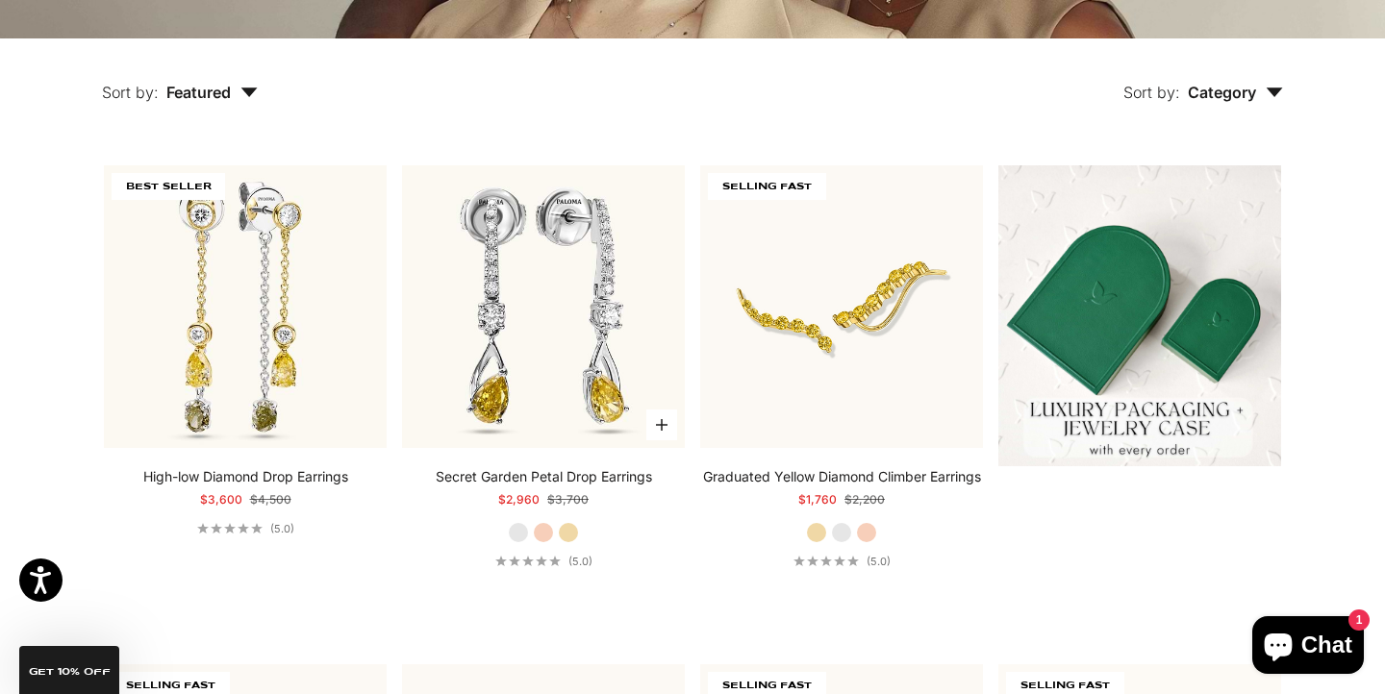
click at [547, 539] on label "Rose Gold" at bounding box center [543, 532] width 21 height 21
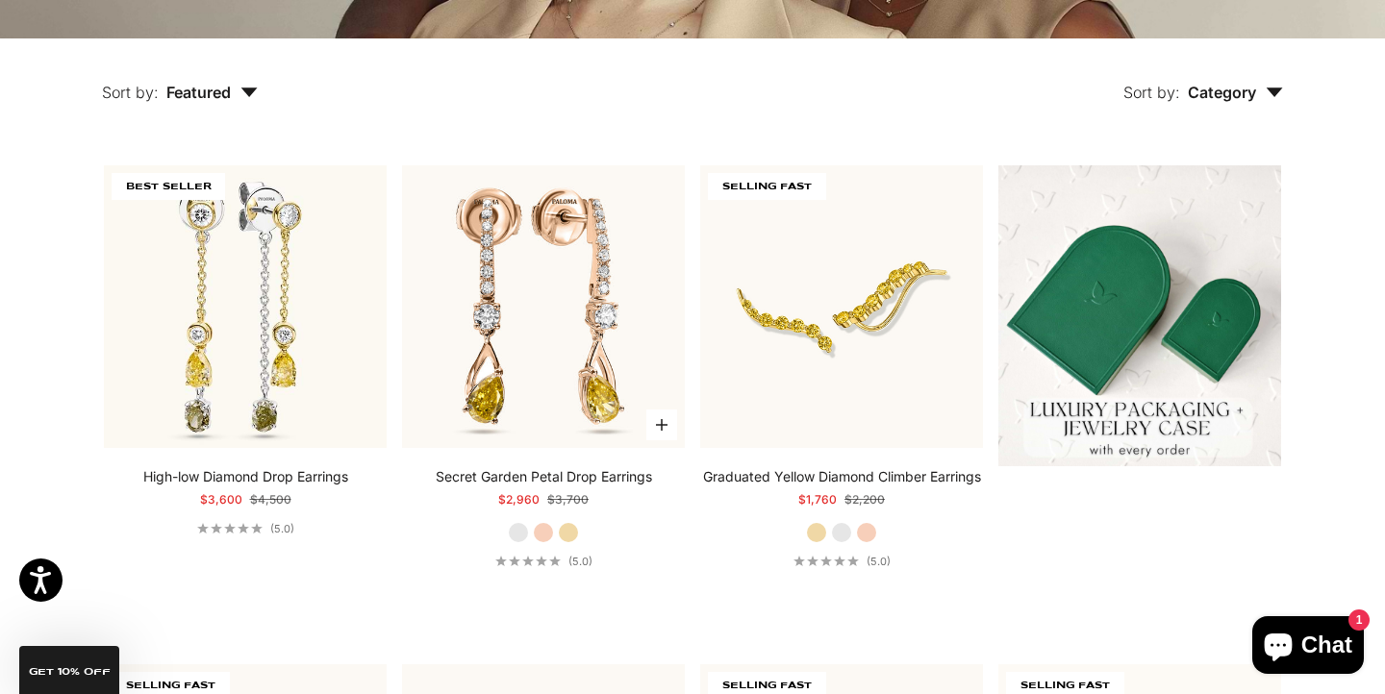
click at [575, 531] on label "Yellow Gold" at bounding box center [568, 532] width 21 height 21
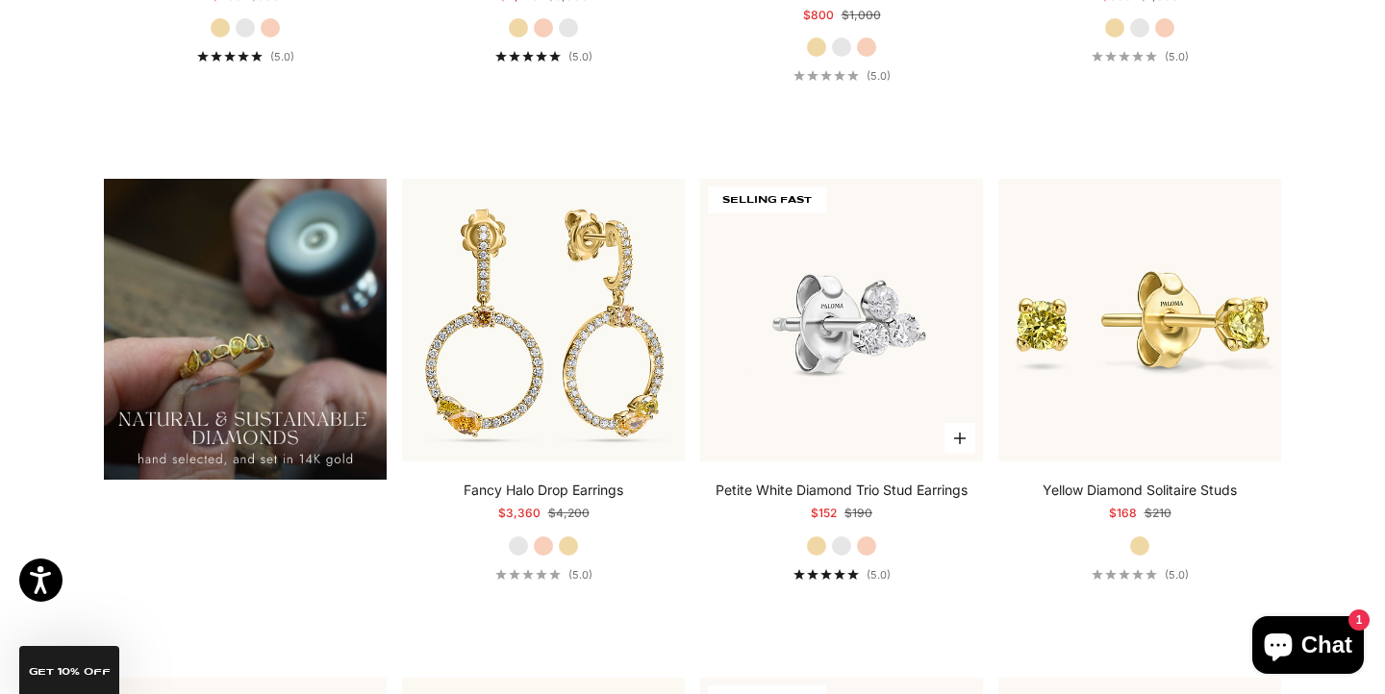
scroll to position [1418, 0]
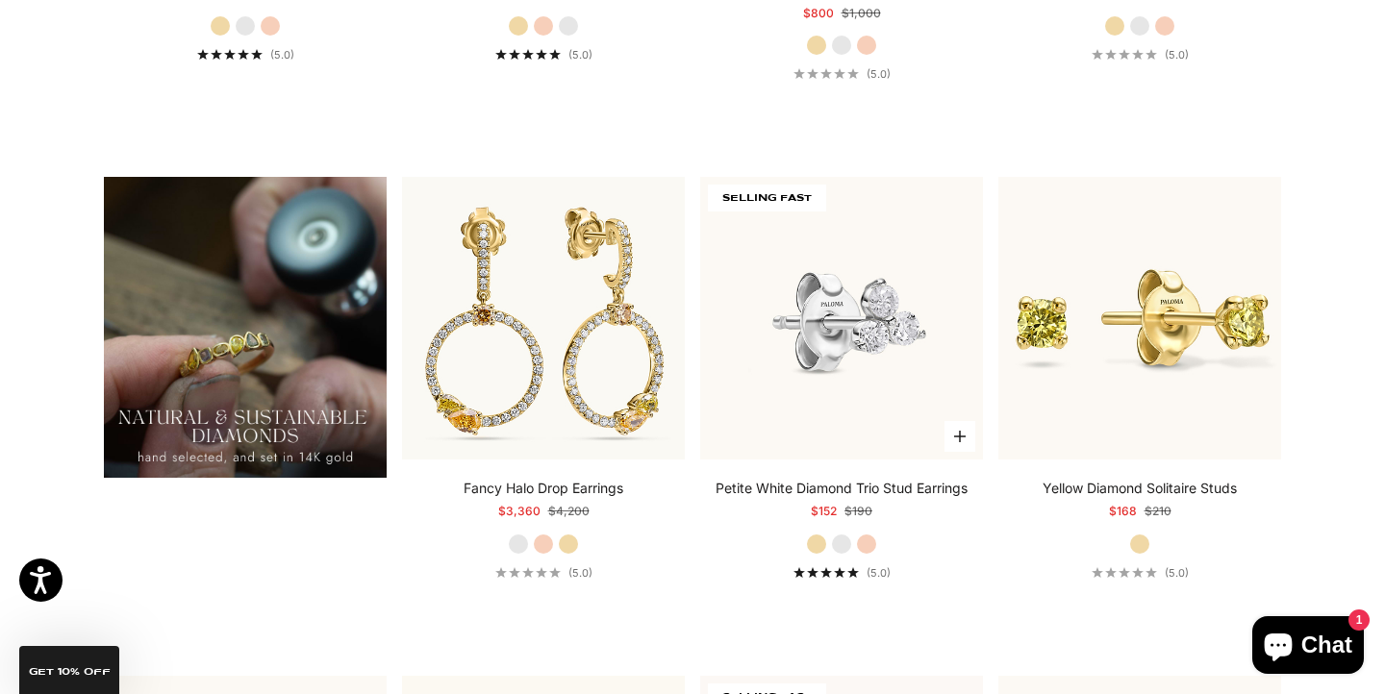
click at [812, 295] on img at bounding box center [841, 318] width 283 height 283
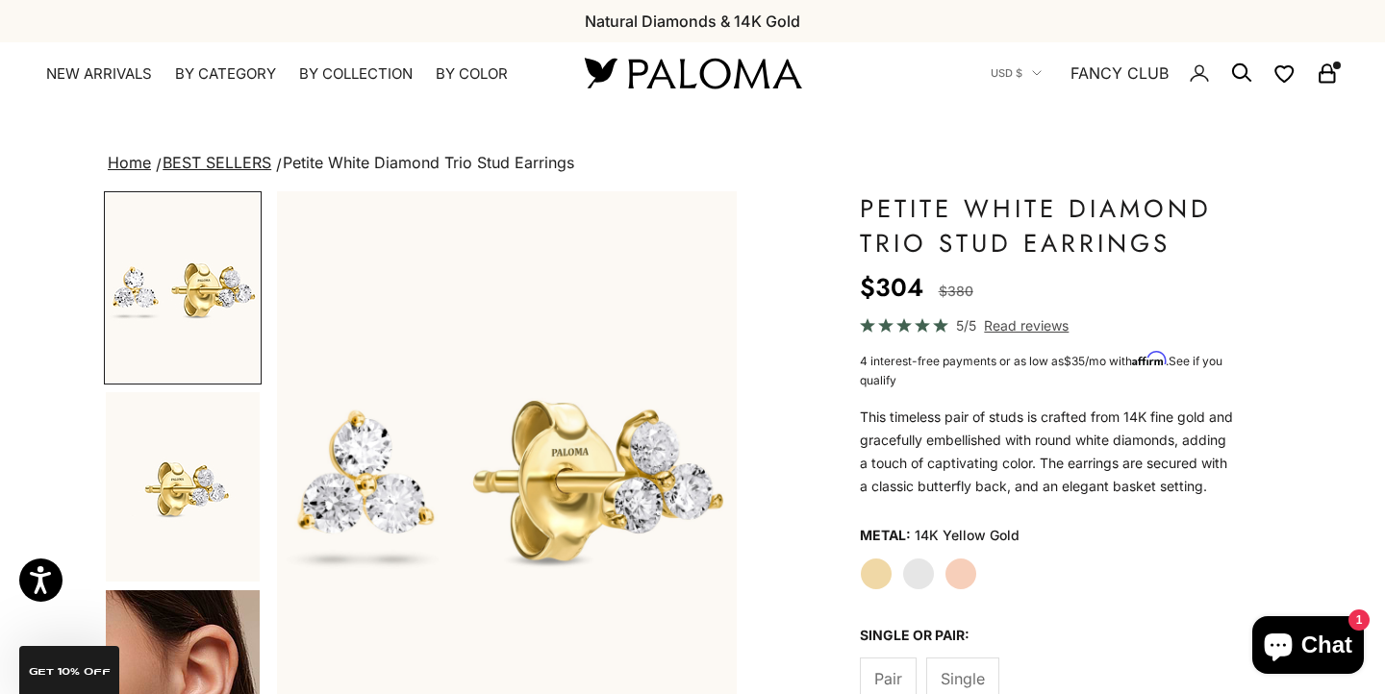
scroll to position [189, 0]
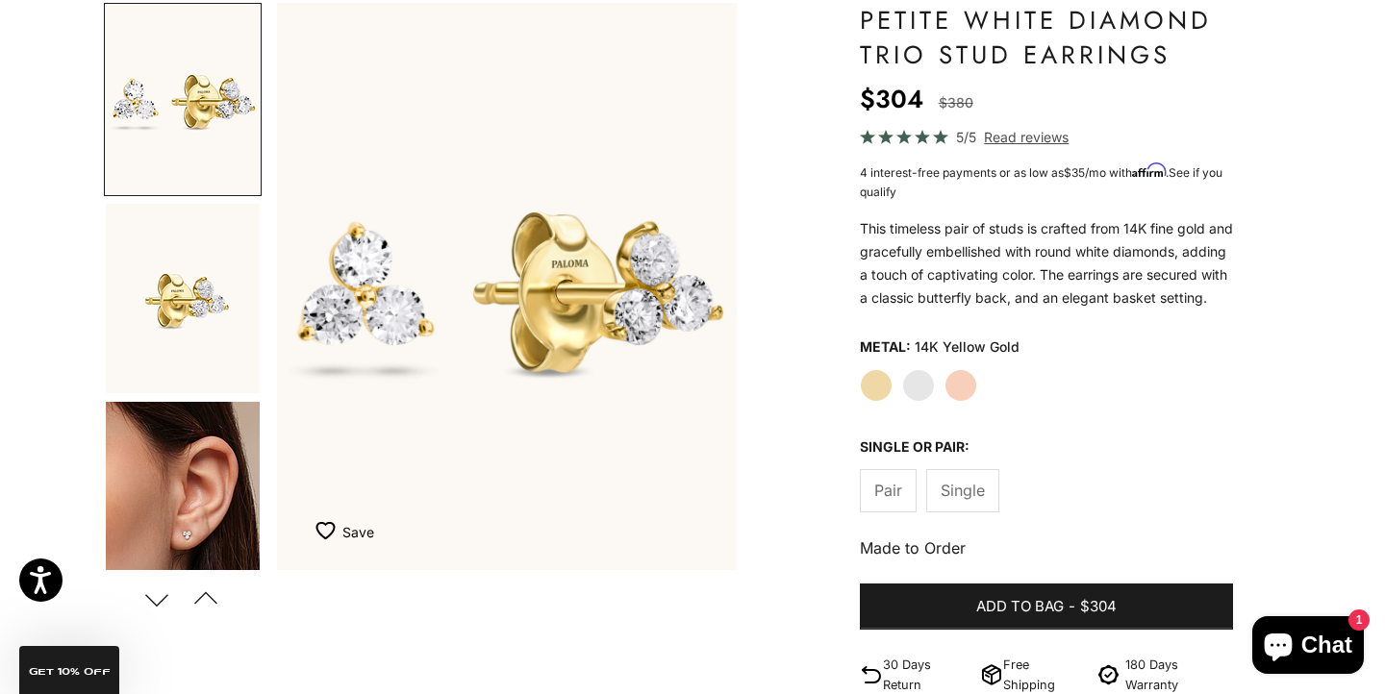
click at [964, 503] on span "Single" at bounding box center [963, 490] width 44 height 25
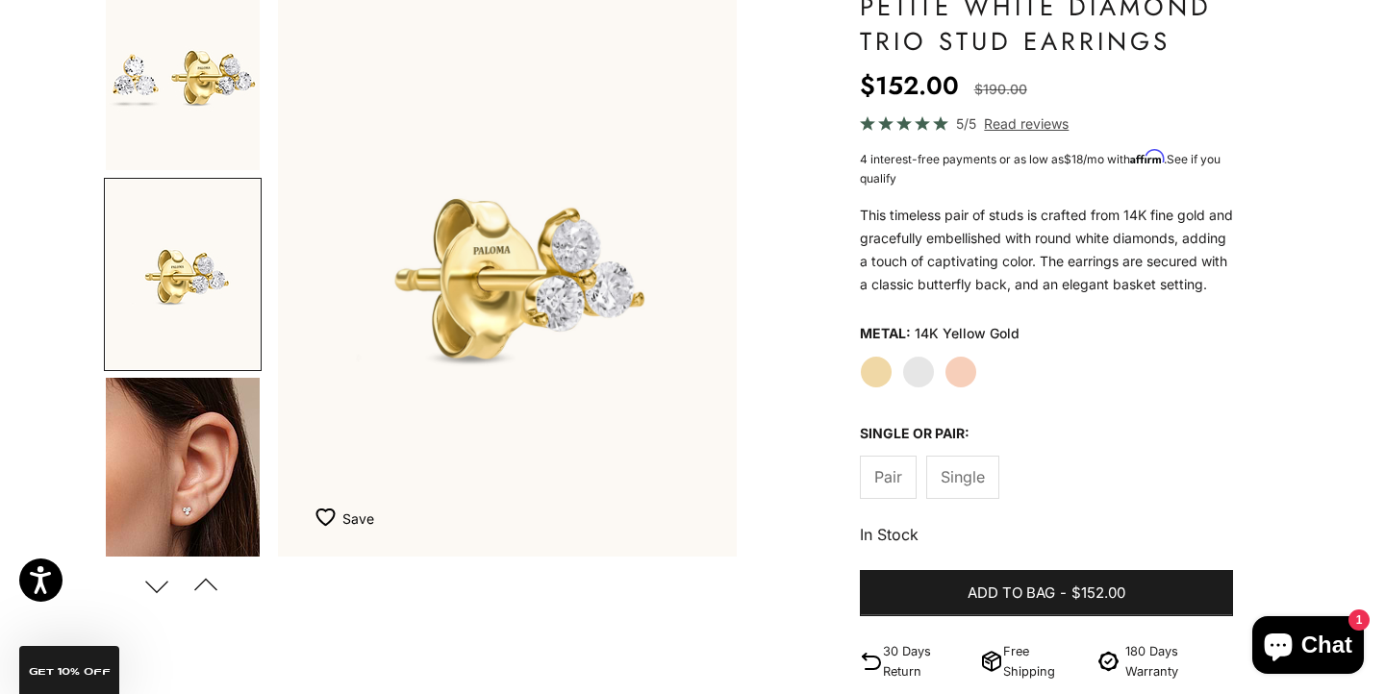
scroll to position [201, 0]
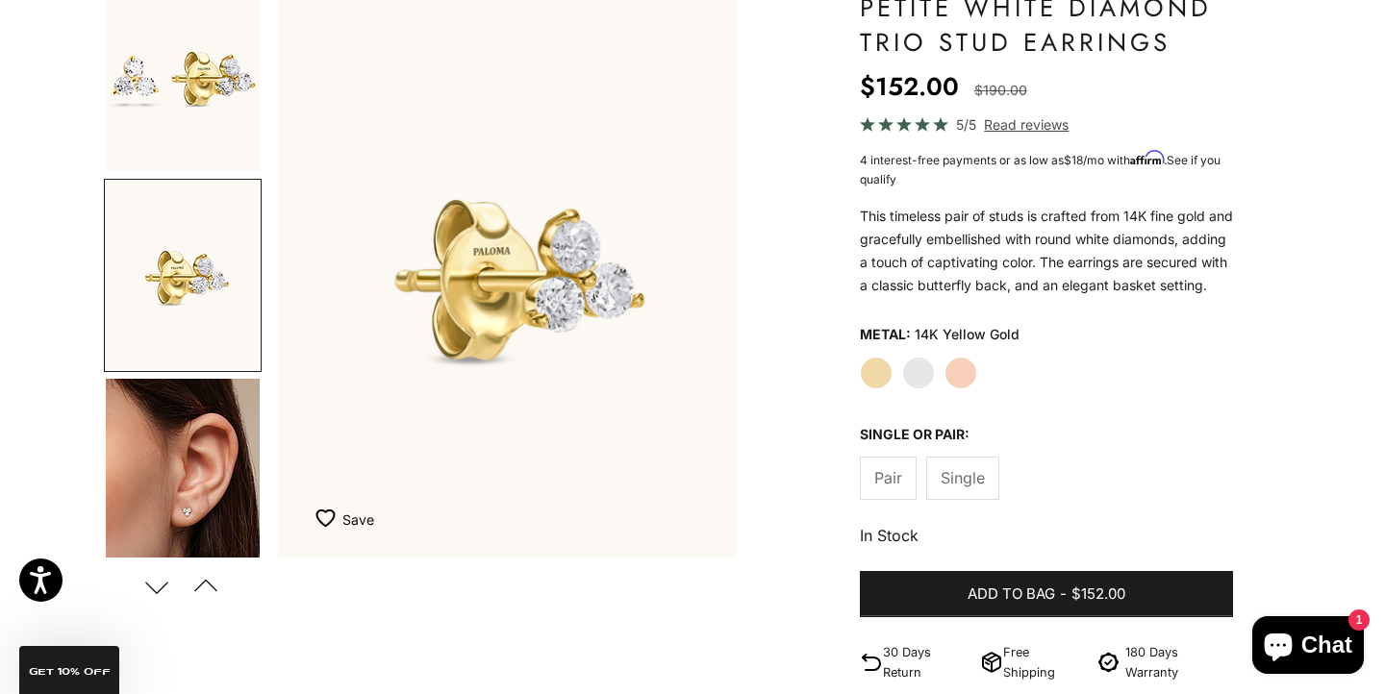
click at [966, 390] on label "Rose Gold" at bounding box center [960, 373] width 33 height 33
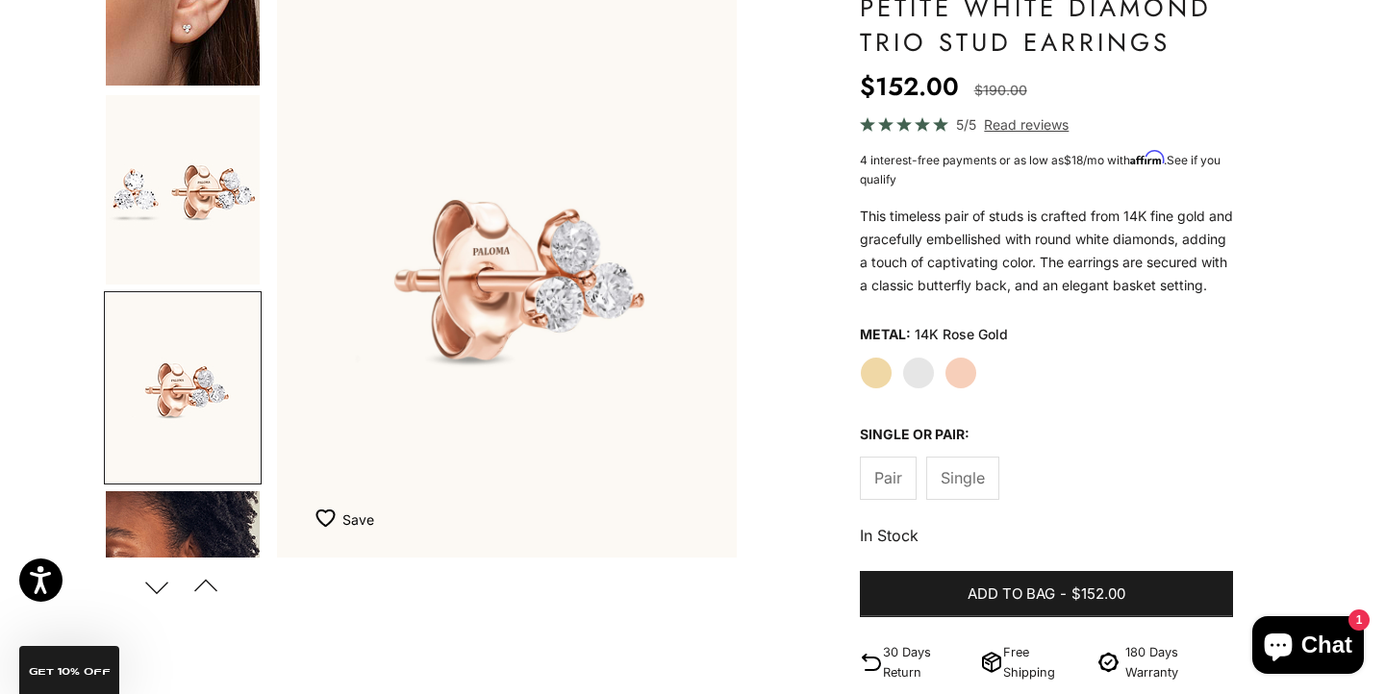
scroll to position [213, 0]
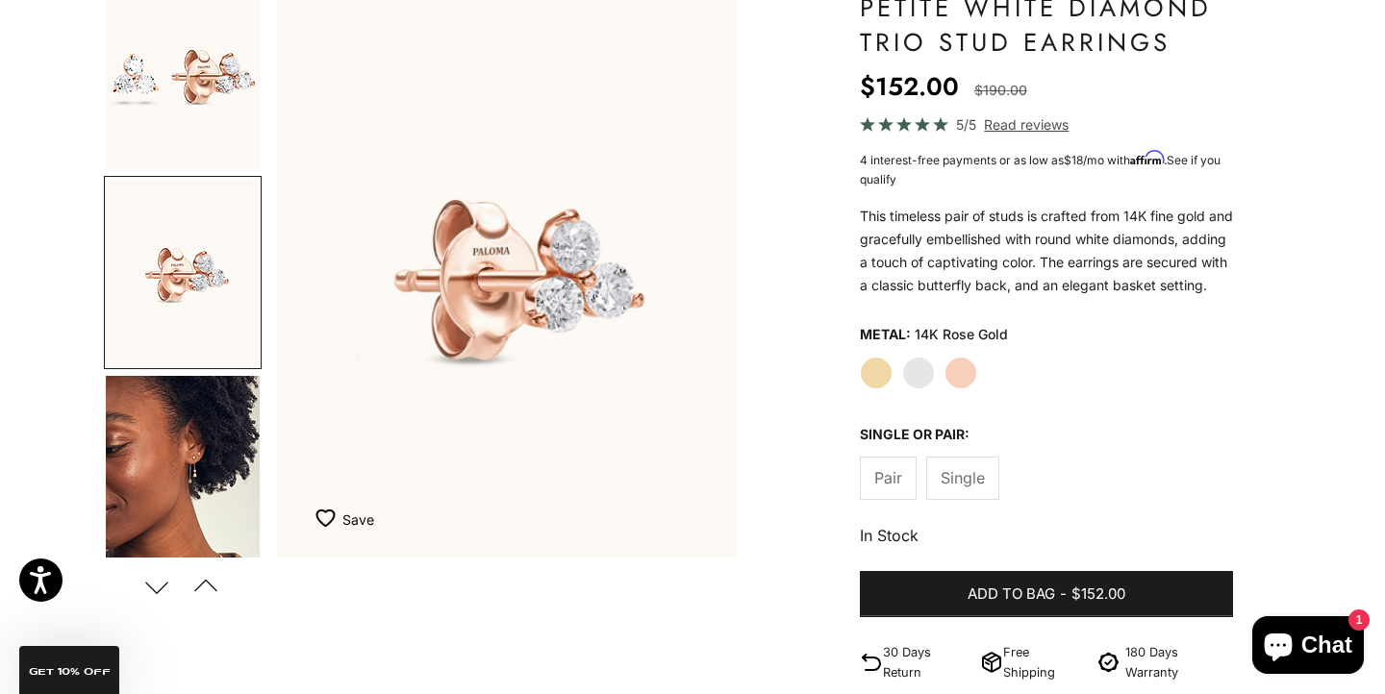
click at [920, 390] on label "White Gold" at bounding box center [918, 373] width 33 height 33
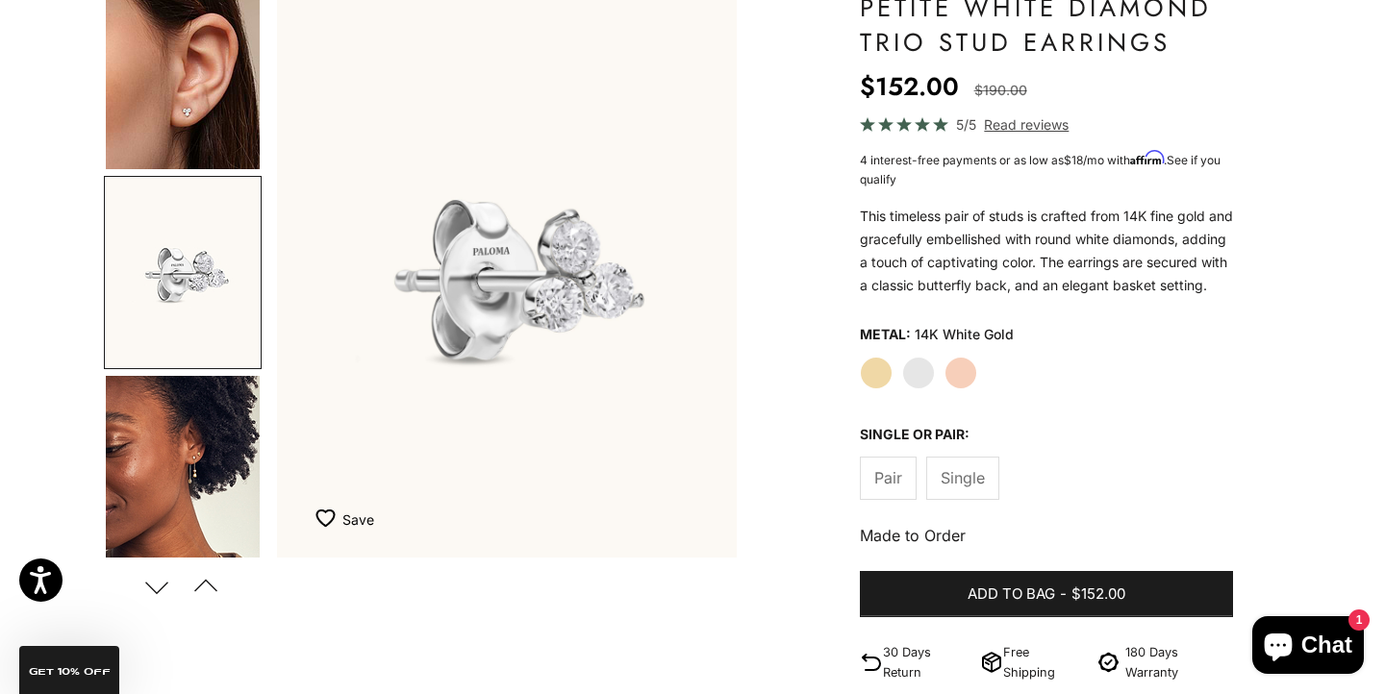
click at [872, 386] on label "Yellow Gold" at bounding box center [876, 373] width 33 height 33
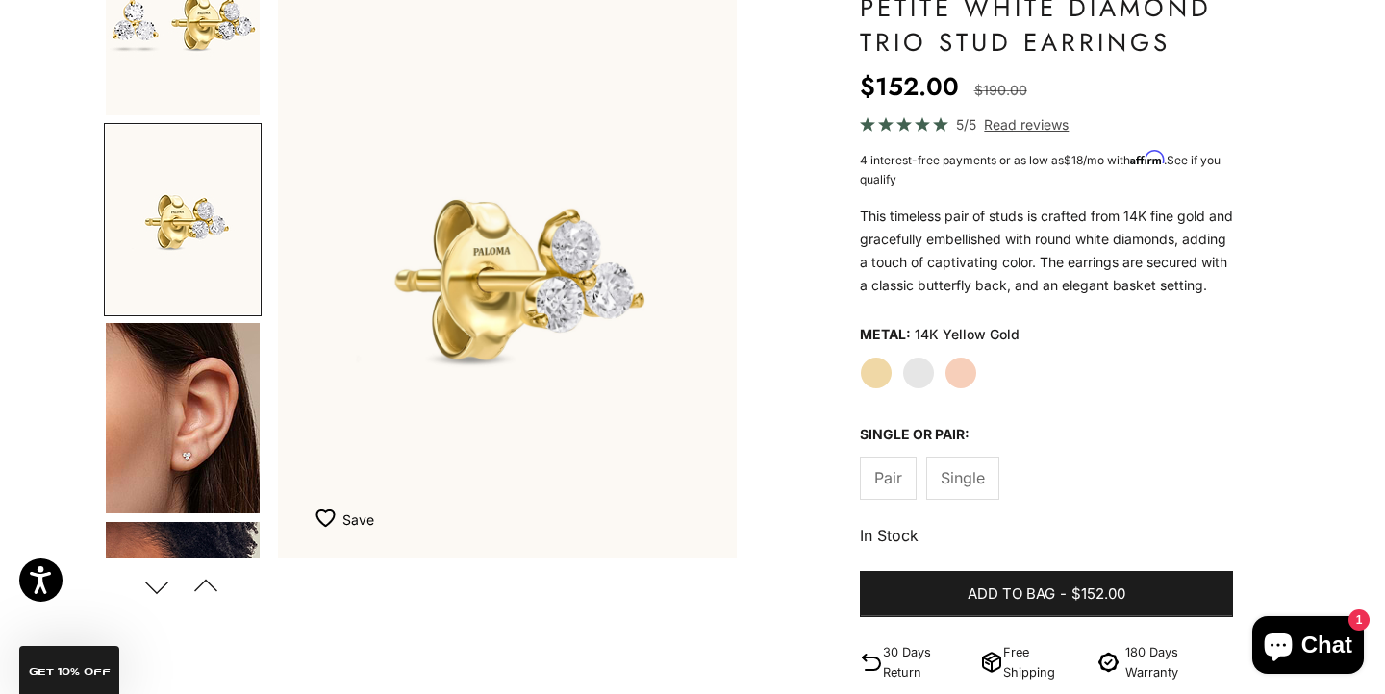
scroll to position [11, 0]
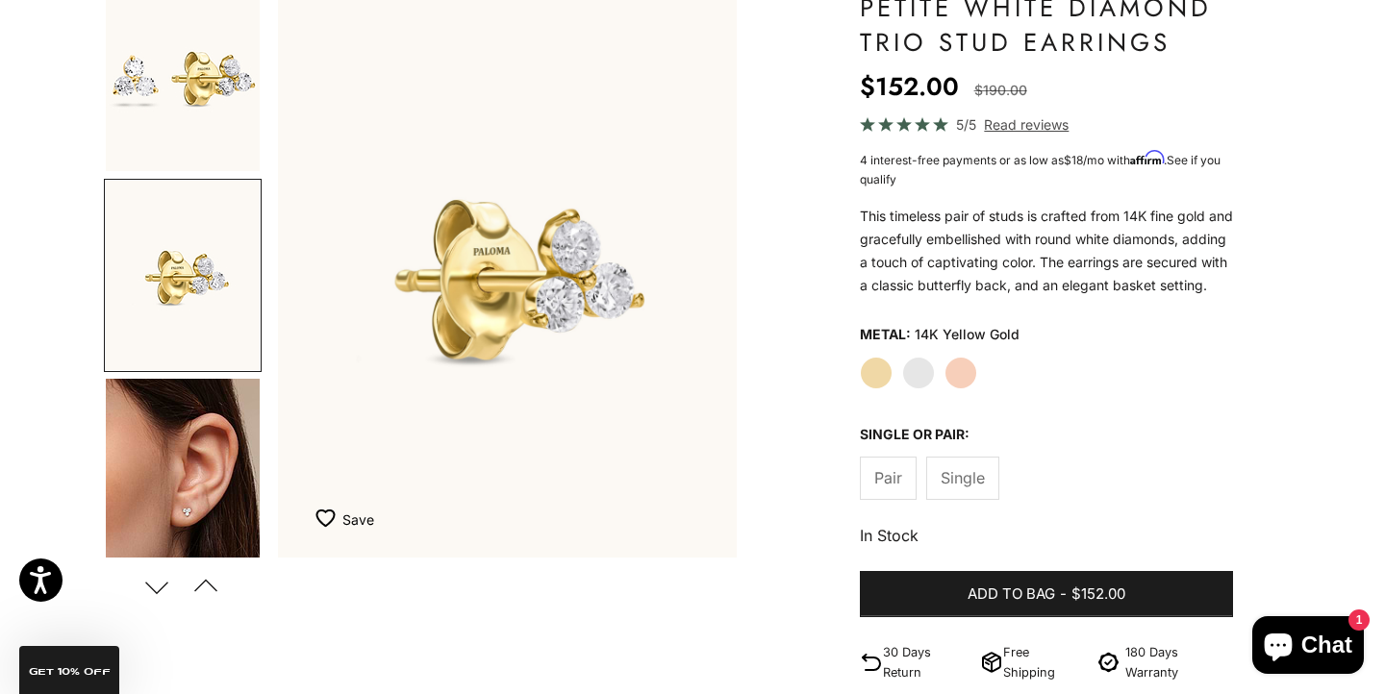
click at [881, 490] on span "Pair" at bounding box center [888, 478] width 28 height 25
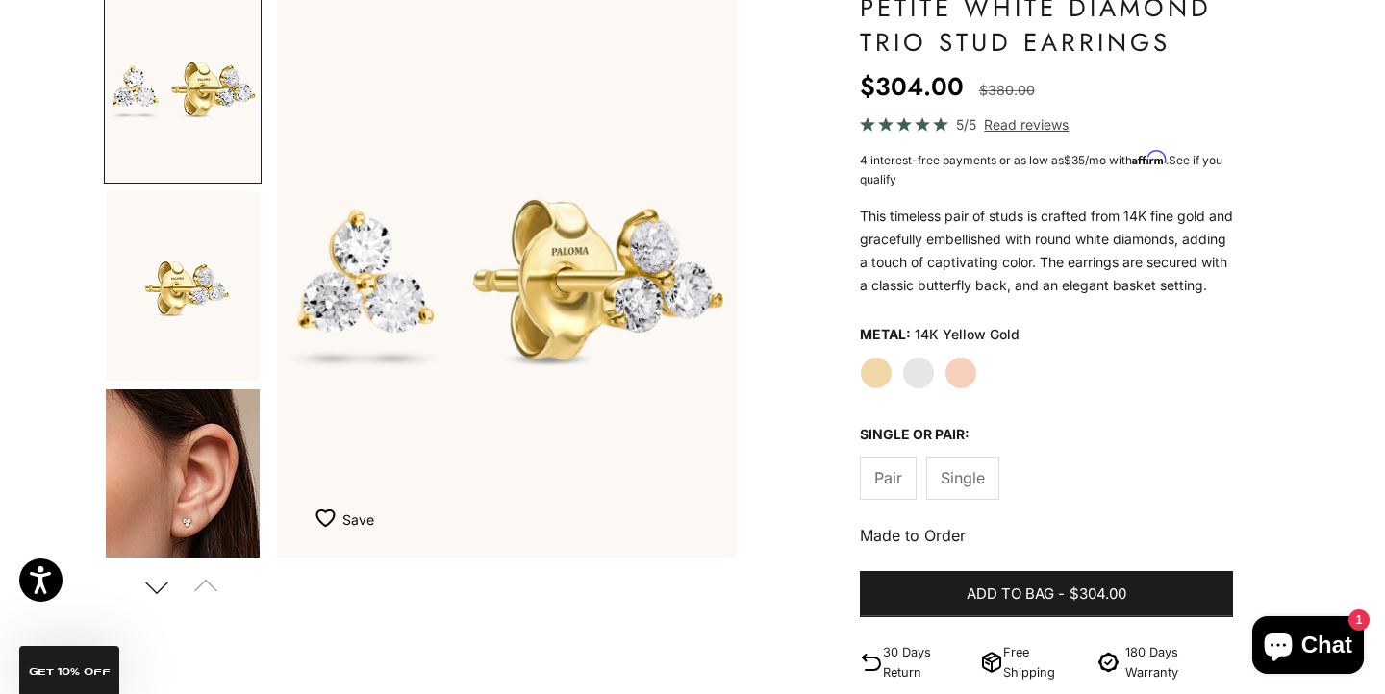
click at [921, 390] on label "White Gold" at bounding box center [918, 373] width 33 height 33
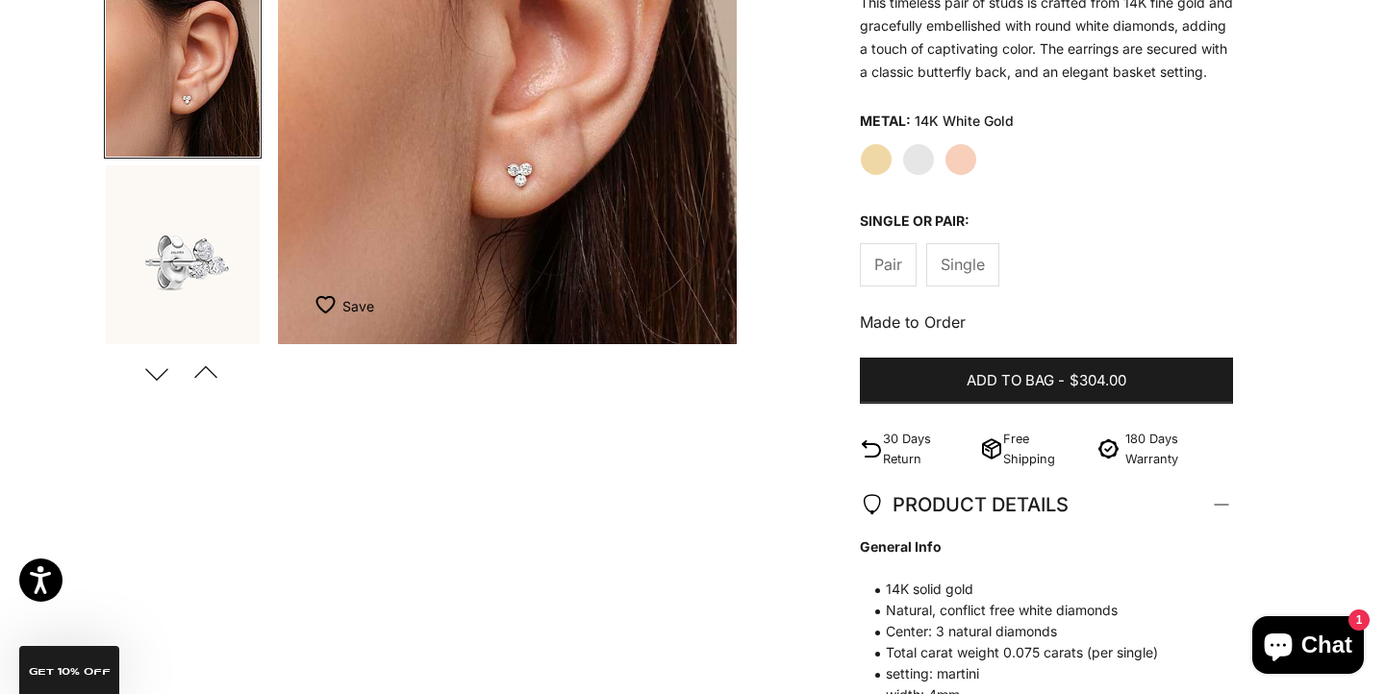
scroll to position [411, 0]
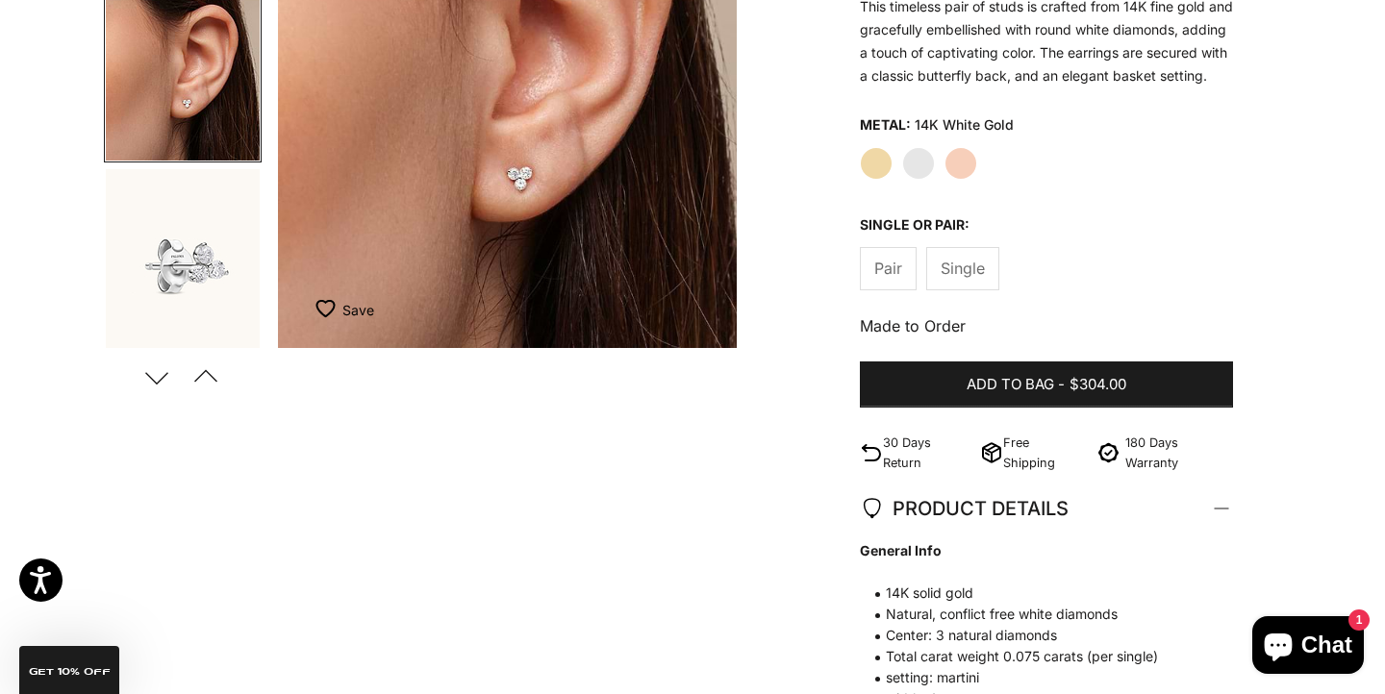
click at [872, 180] on label "Yellow Gold" at bounding box center [876, 163] width 33 height 33
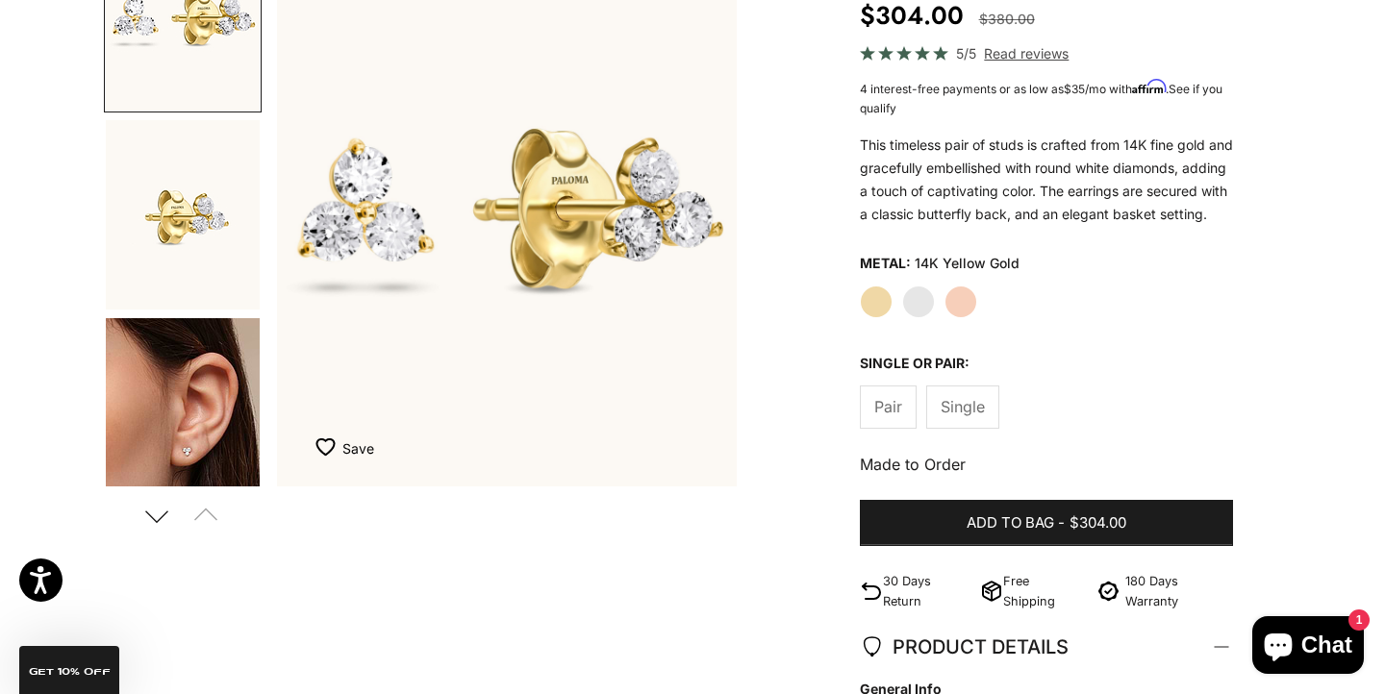
scroll to position [268, 0]
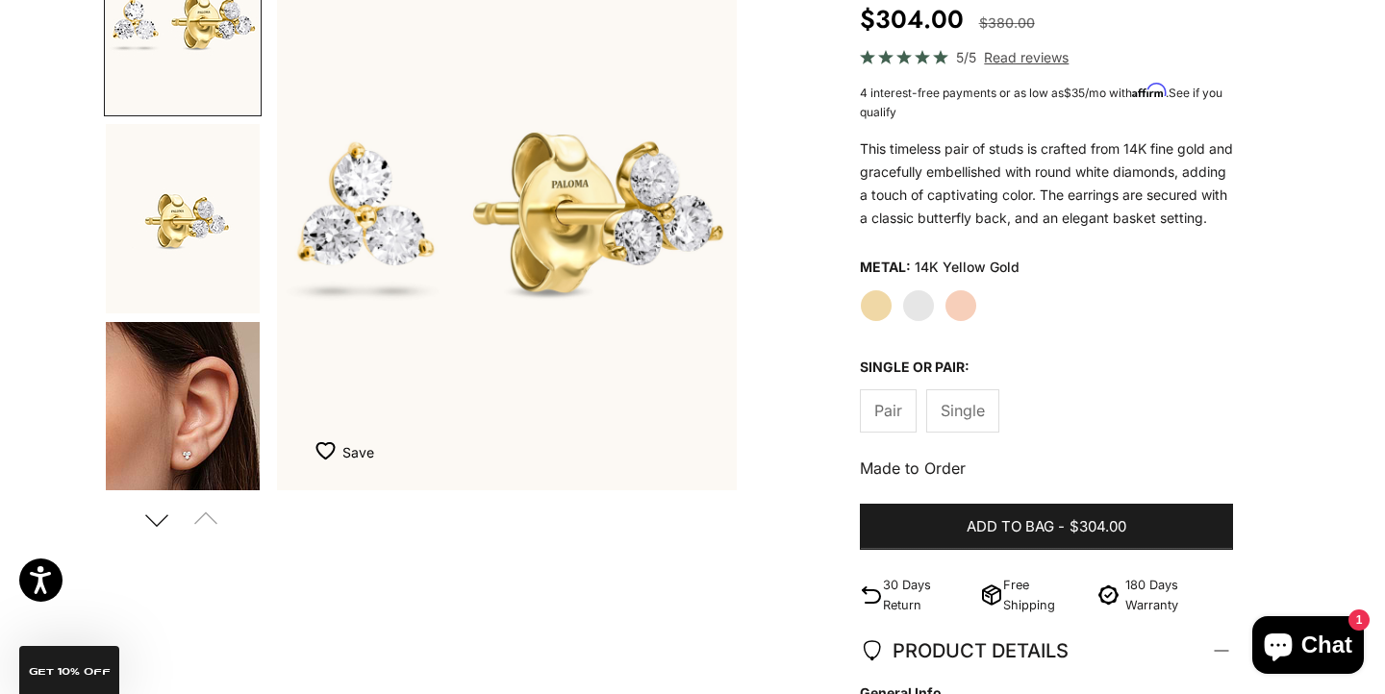
click at [957, 314] on label "Rose Gold" at bounding box center [960, 306] width 33 height 33
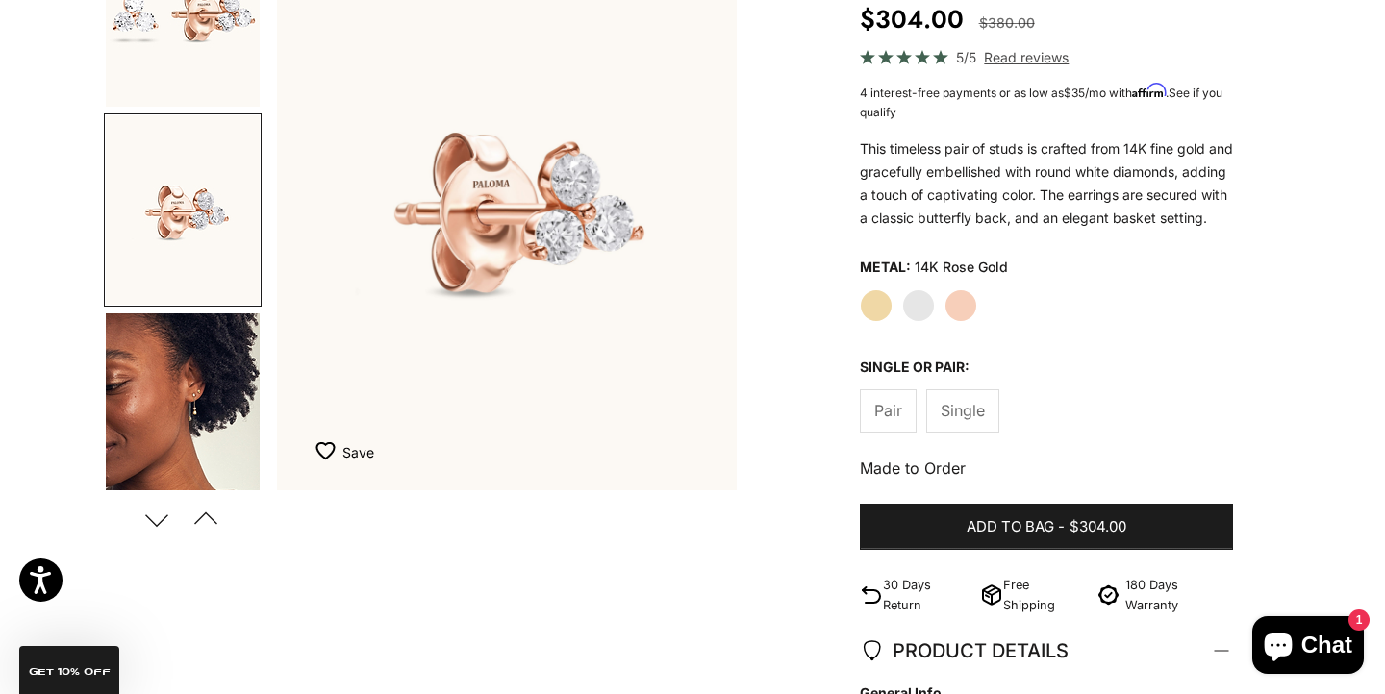
scroll to position [211, 0]
click at [192, 430] on img "Go to item 8" at bounding box center [183, 406] width 154 height 190
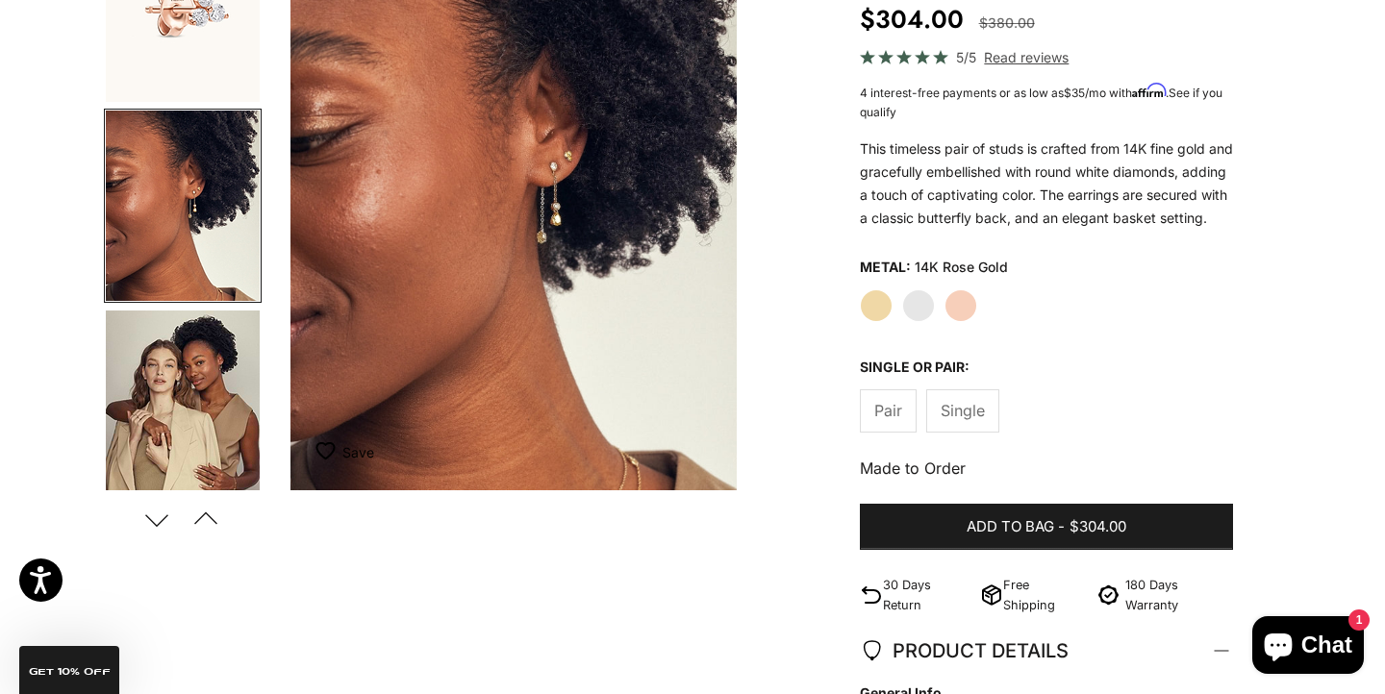
scroll to position [0, 0]
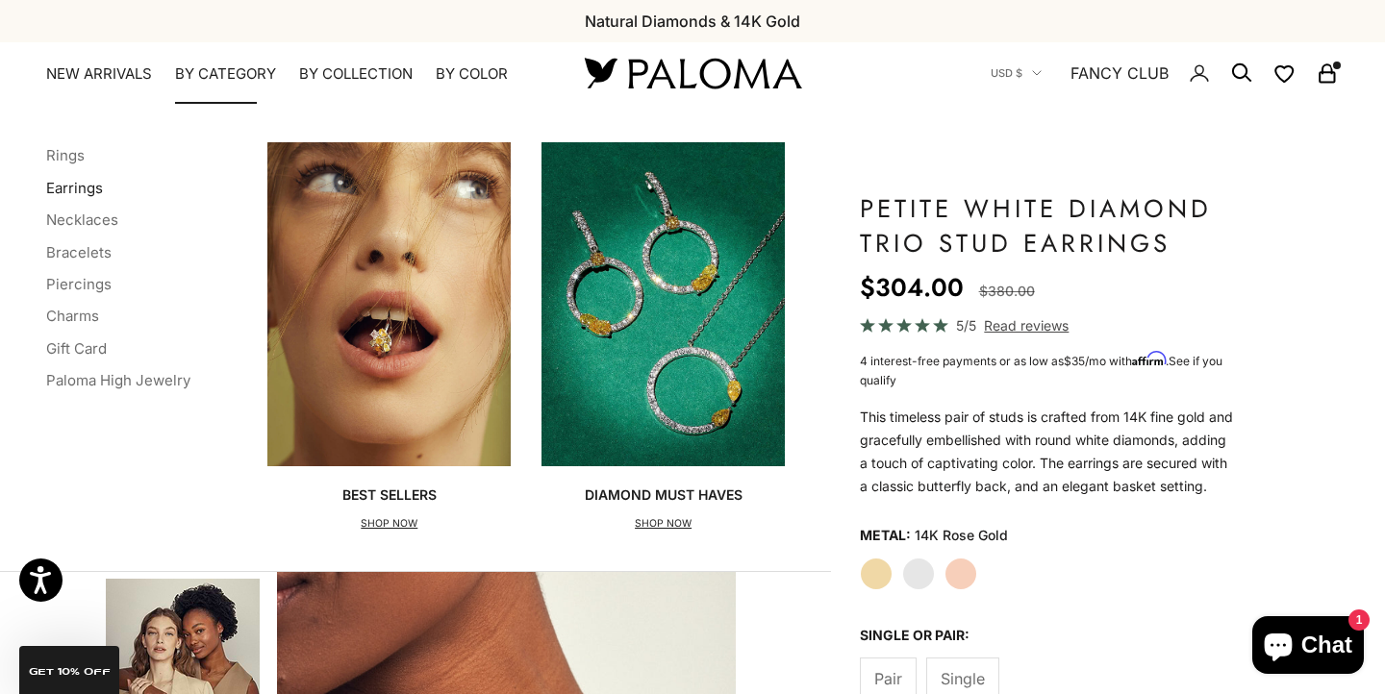
click at [76, 184] on link "Earrings" at bounding box center [74, 188] width 57 height 18
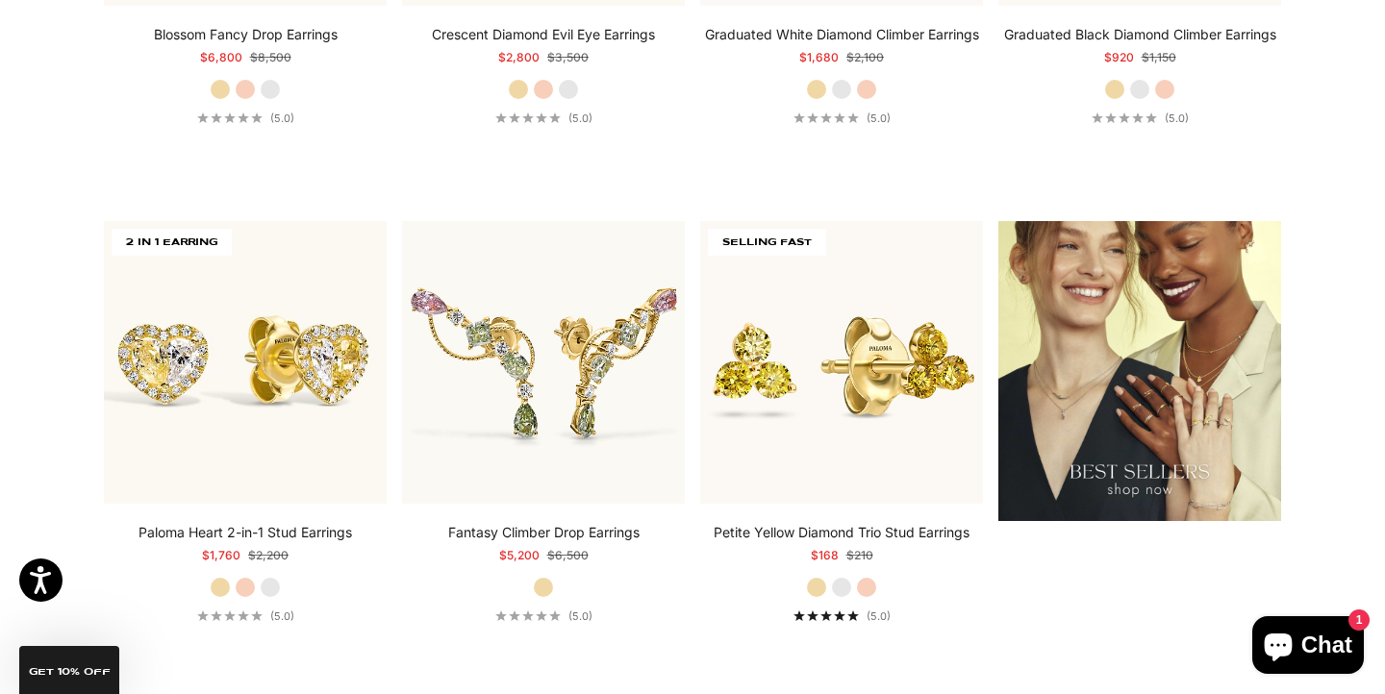
scroll to position [2369, 0]
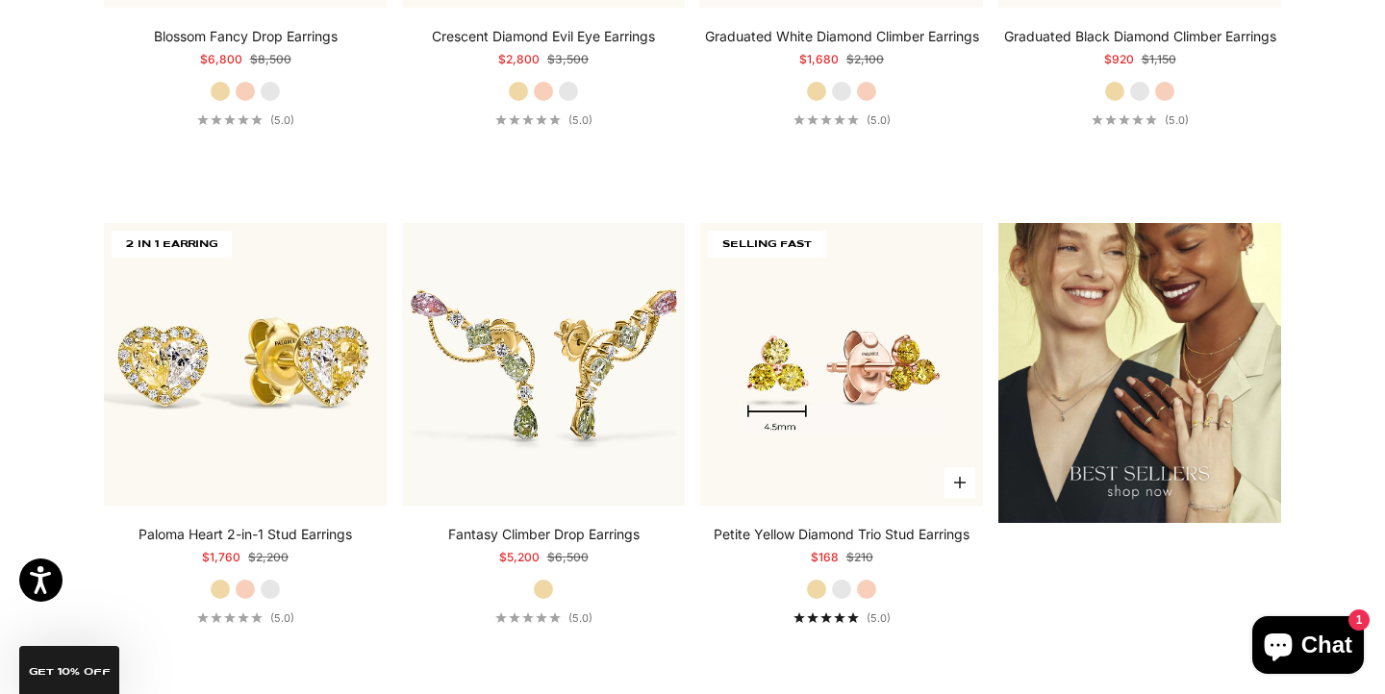
click at [872, 410] on img at bounding box center [841, 364] width 283 height 283
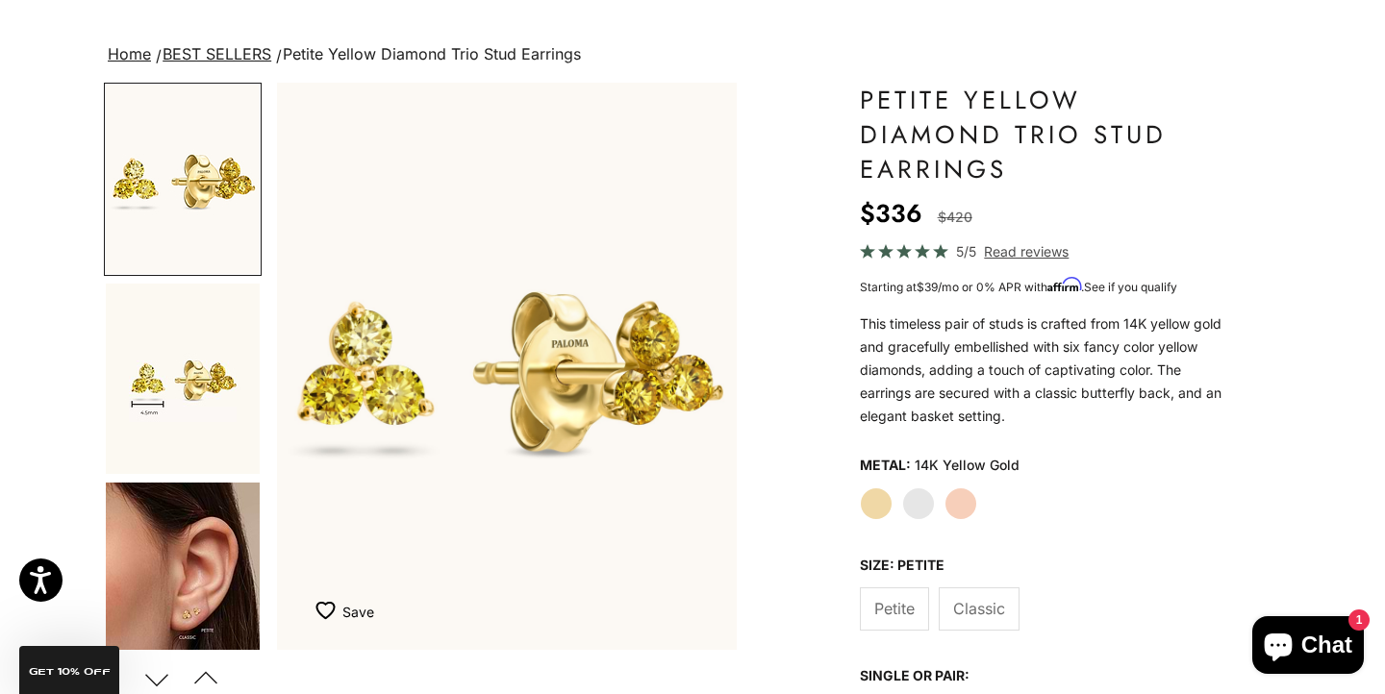
scroll to position [133, 0]
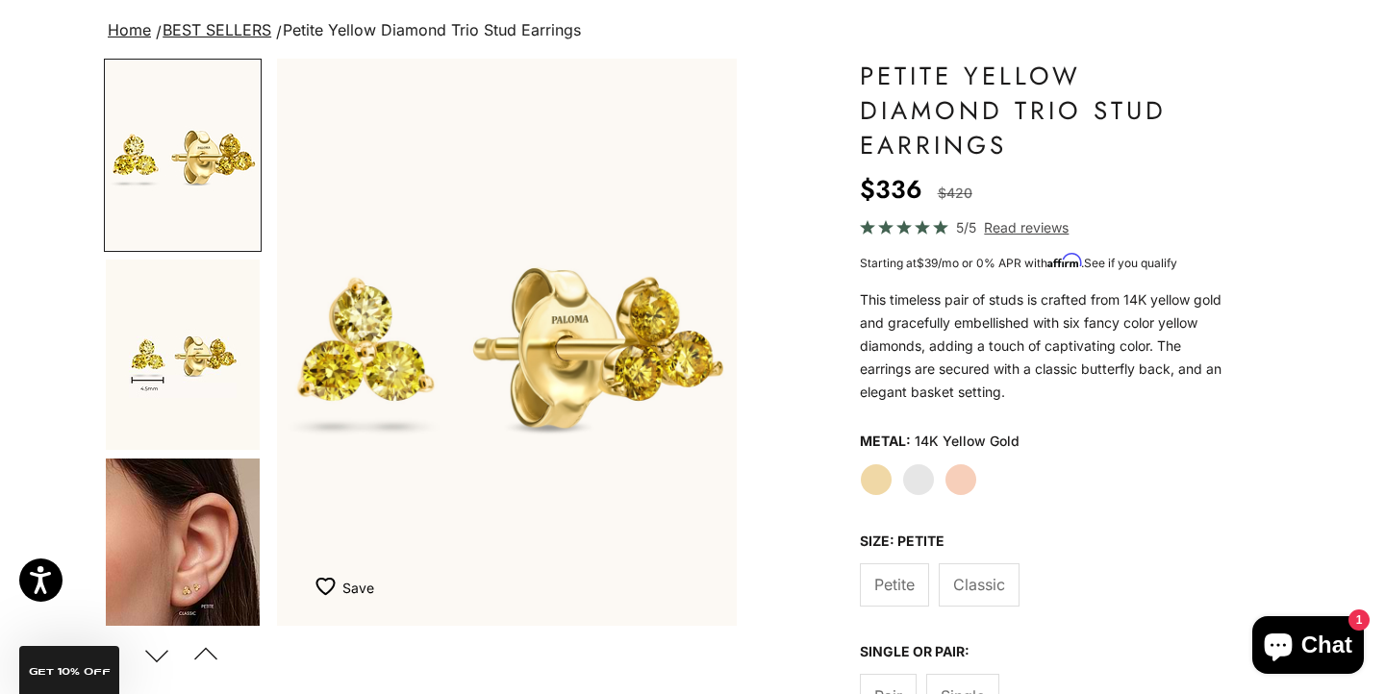
click at [992, 576] on span "Classic" at bounding box center [979, 584] width 52 height 25
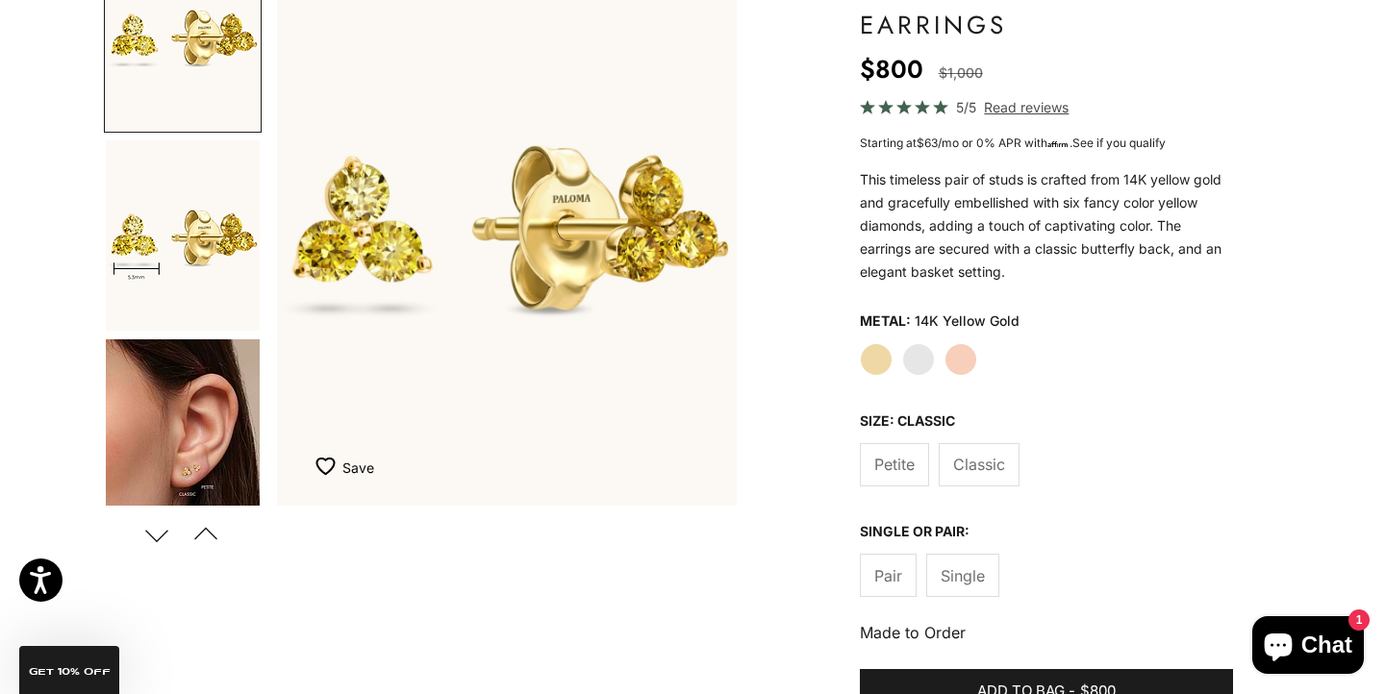
scroll to position [254, 0]
click at [958, 566] on span "Single" at bounding box center [963, 575] width 44 height 25
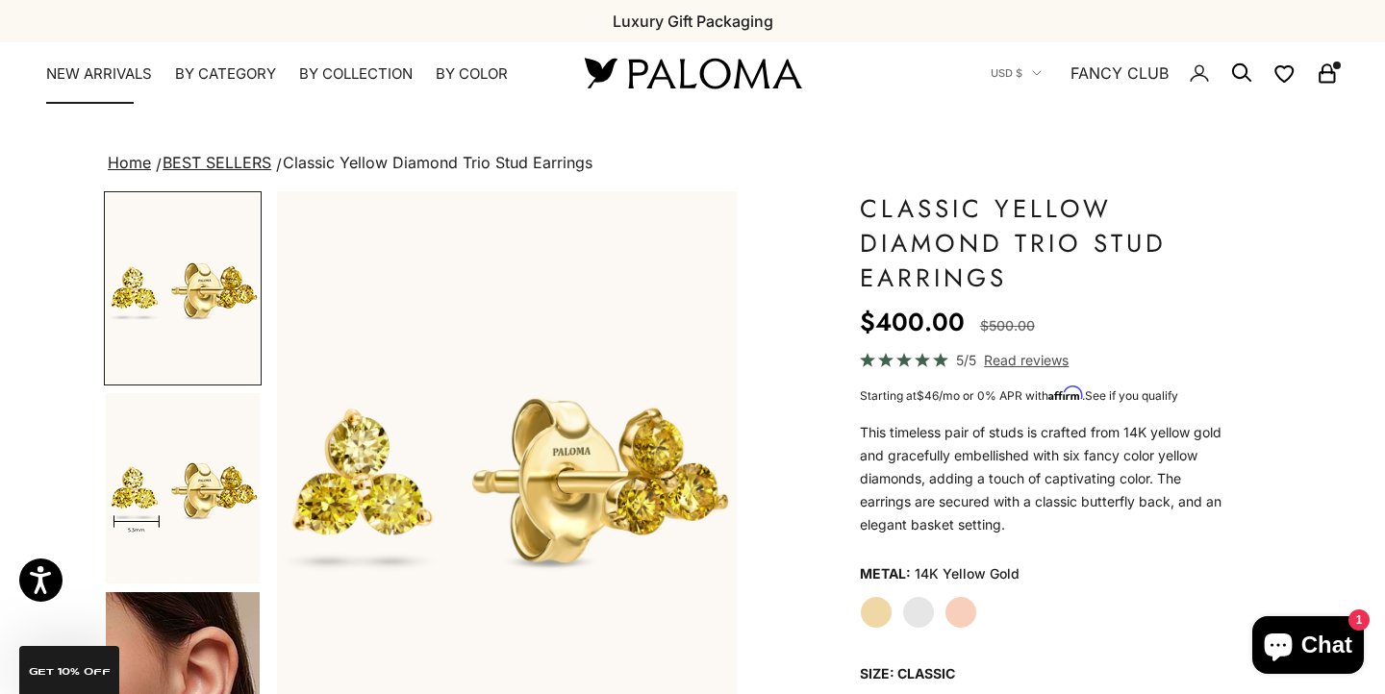
click at [108, 73] on link "NEW ARRIVALS" at bounding box center [99, 73] width 106 height 19
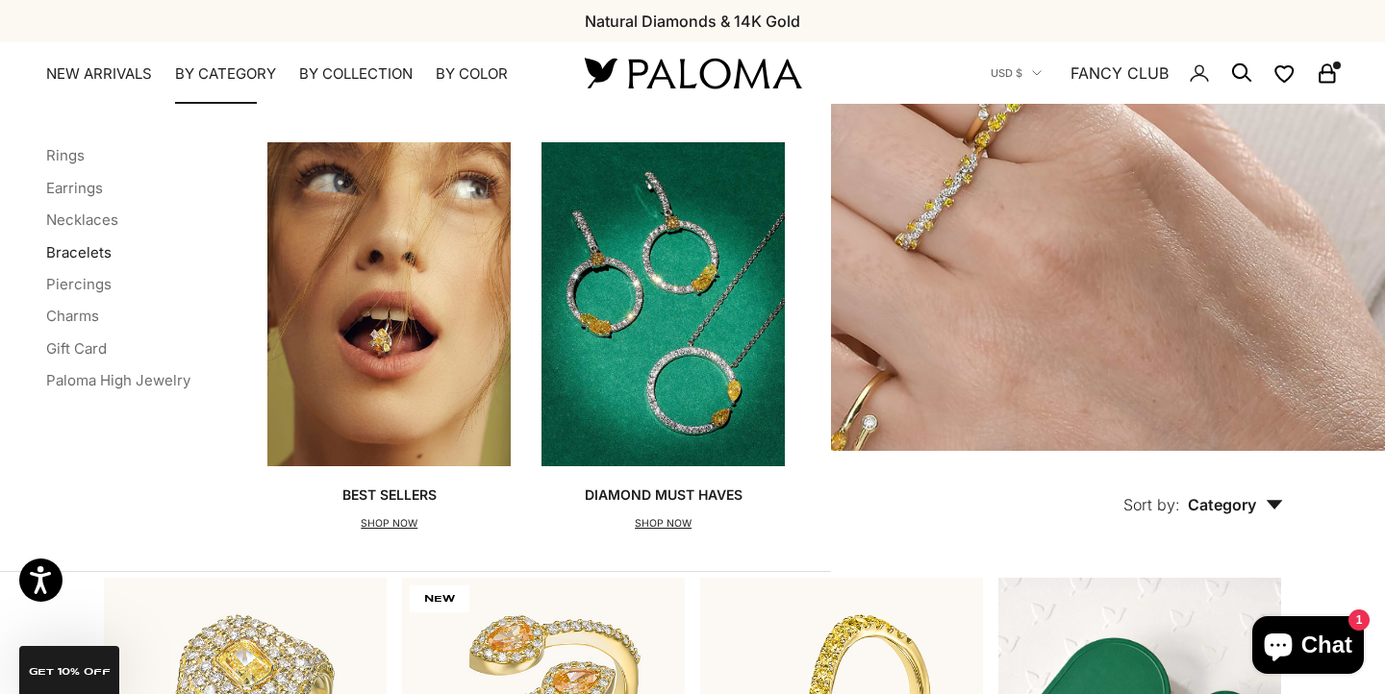
click at [79, 250] on link "Bracelets" at bounding box center [78, 252] width 65 height 18
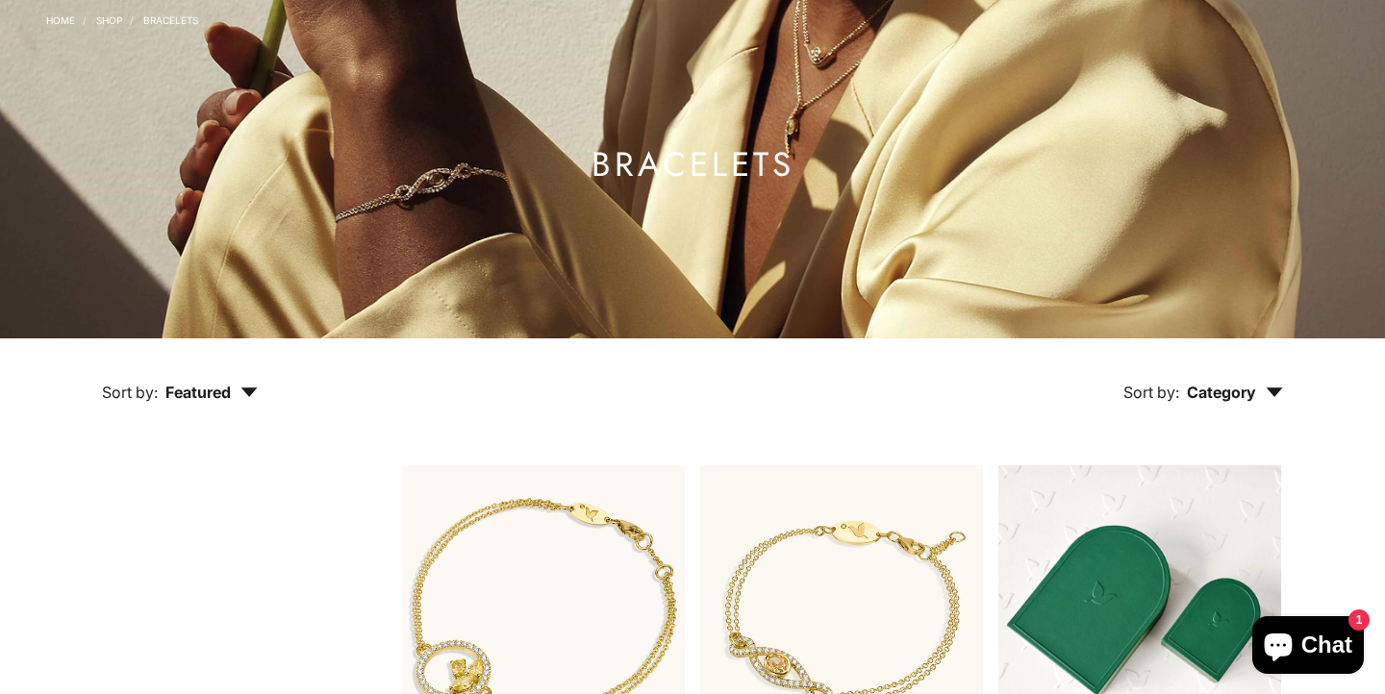
scroll to position [431, 0]
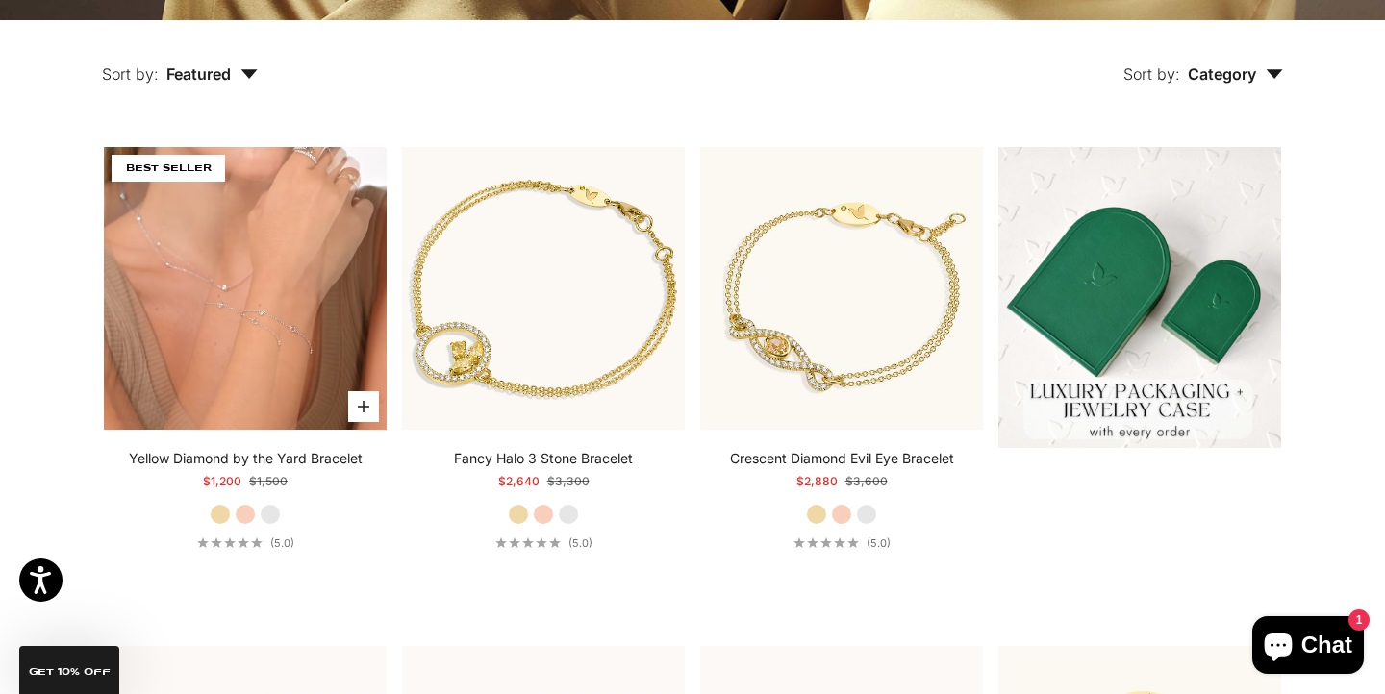
click at [262, 287] on video "#YellowGold\a#RoseGold\a#WhiteGold" at bounding box center [245, 288] width 283 height 283
